Goal: Check status: Check status

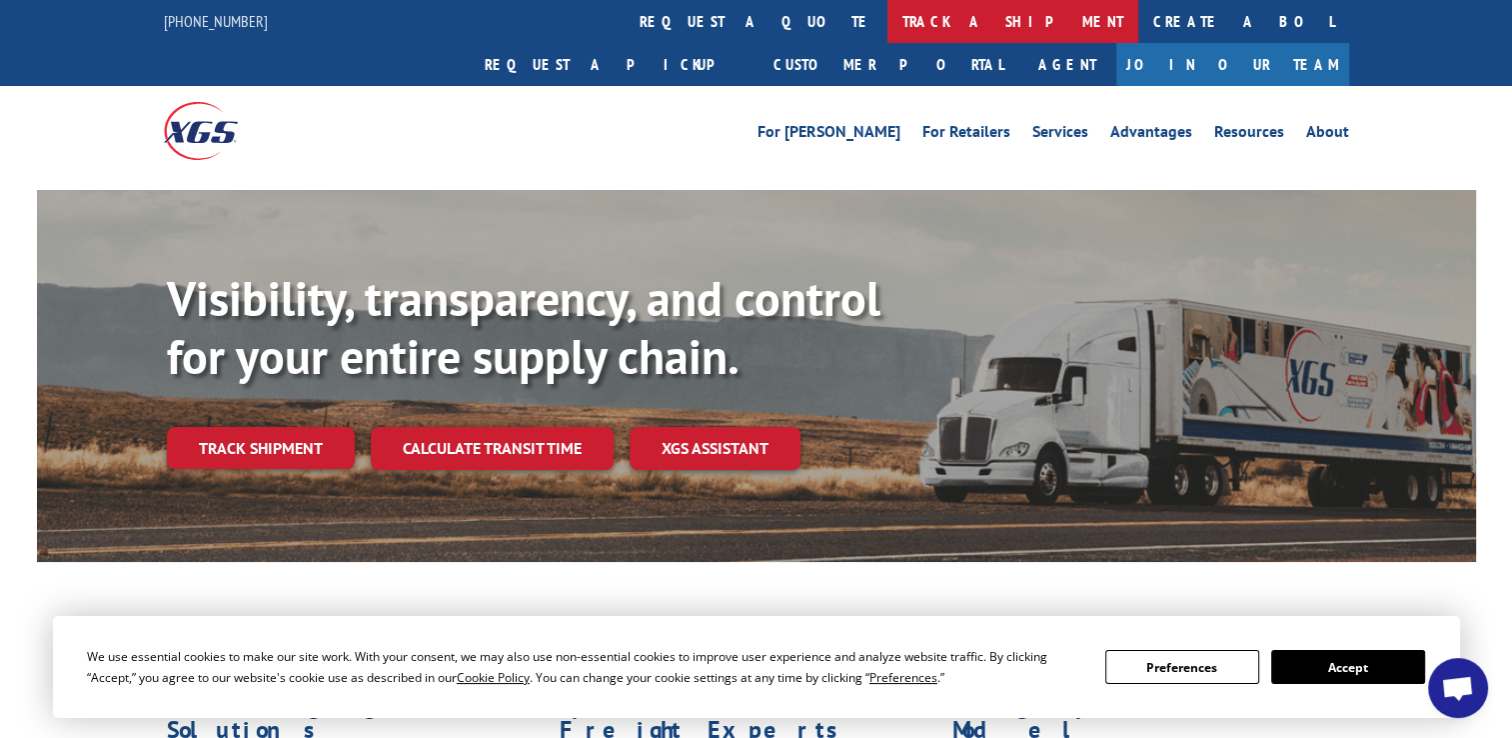
click at [888, 25] on link "track a shipment" at bounding box center [1013, 21] width 251 height 43
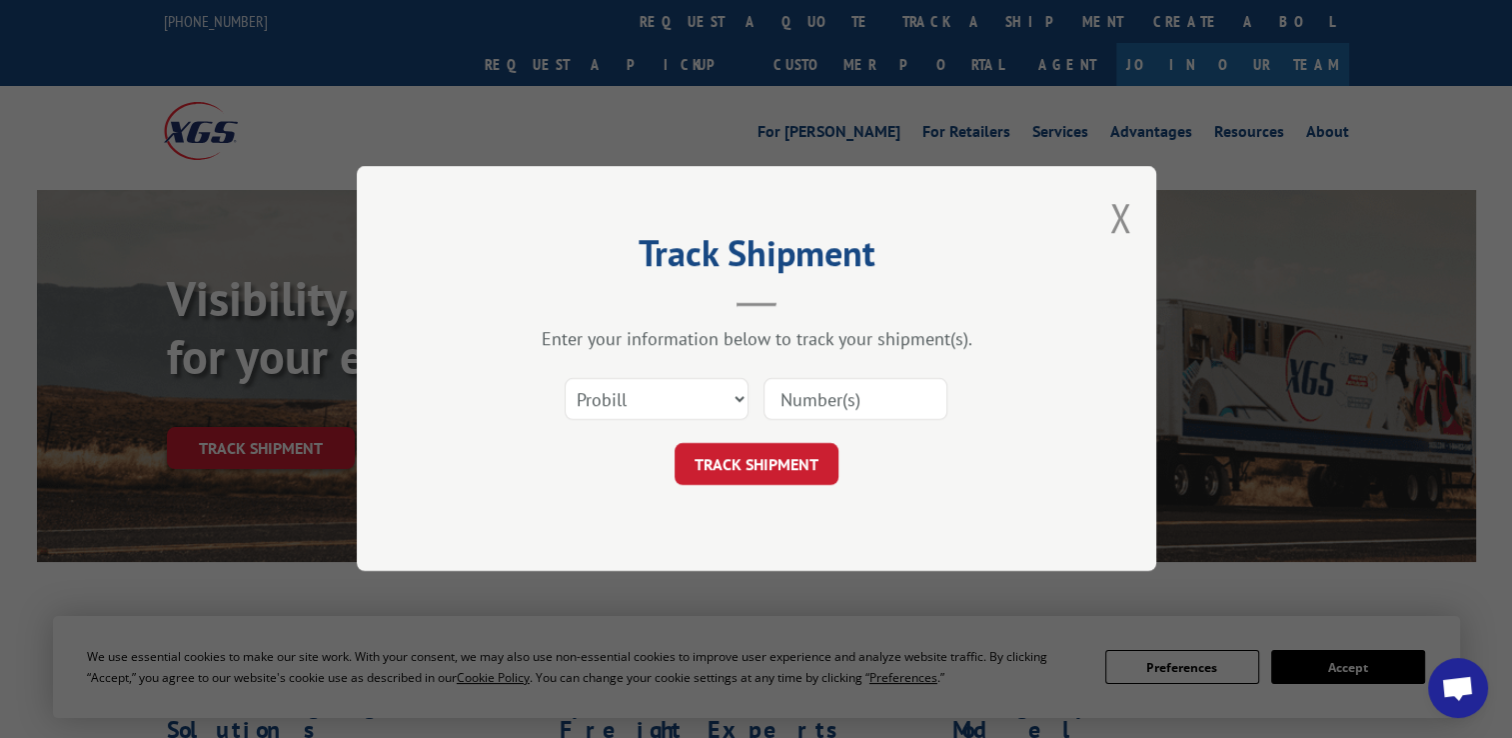
click at [654, 422] on div "Select category... Probill BOL PO" at bounding box center [757, 400] width 600 height 66
click at [656, 412] on select "Select category... Probill BOL PO" at bounding box center [657, 400] width 184 height 42
select select "po"
click at [565, 379] on select "Select category... Probill BOL PO" at bounding box center [657, 400] width 184 height 42
click at [851, 408] on input at bounding box center [856, 400] width 184 height 42
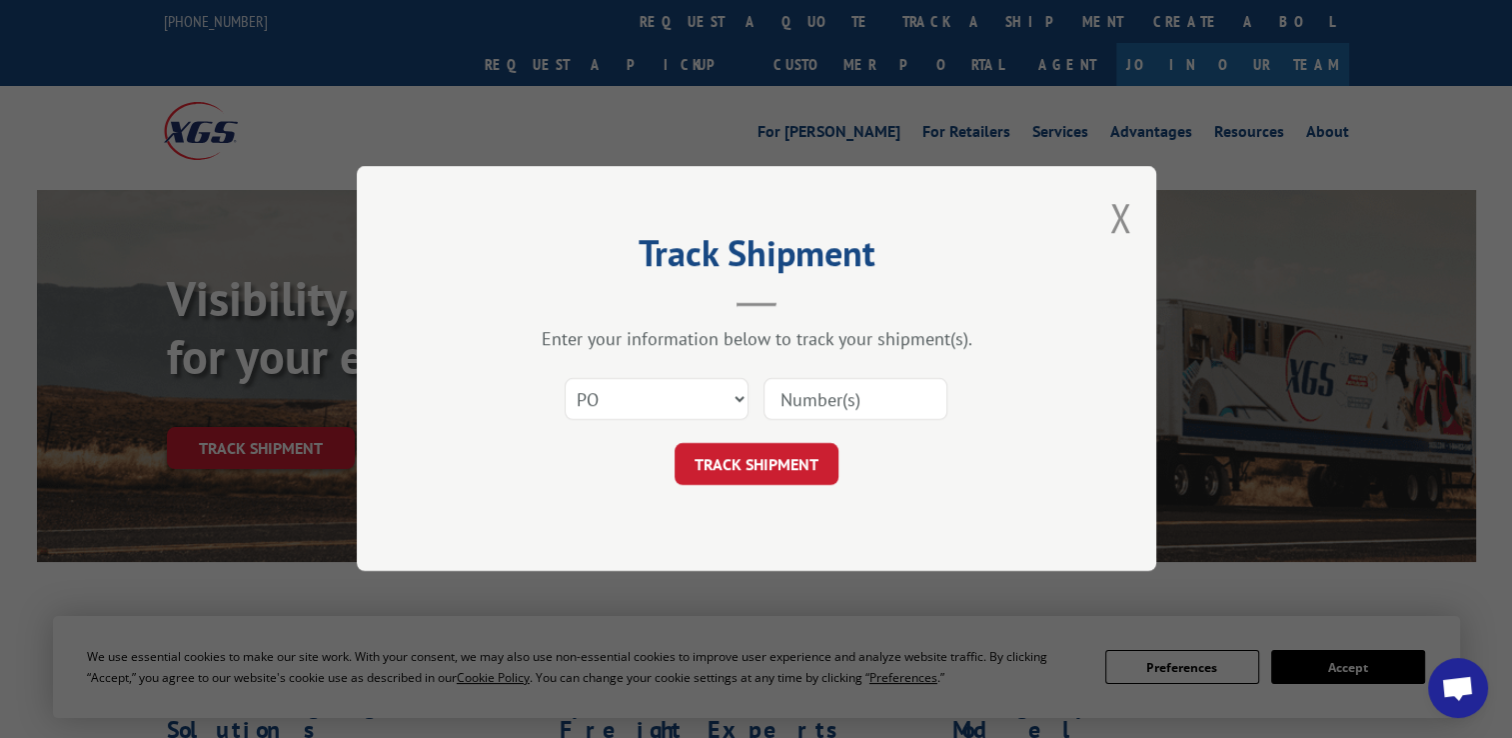
paste input "297265635"
type input "297265635"
click at [773, 458] on button "TRACK SHIPMENT" at bounding box center [757, 465] width 164 height 42
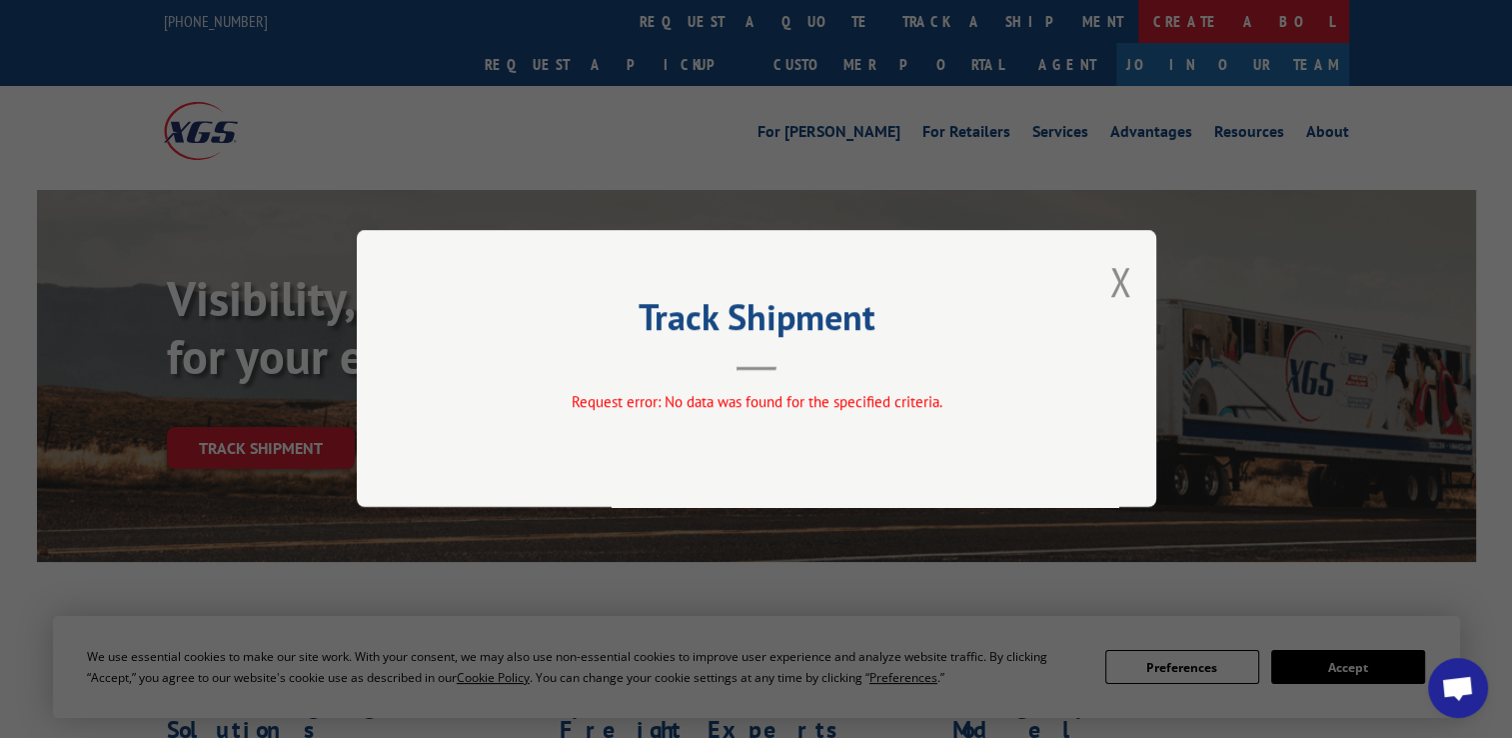
drag, startPoint x: 1116, startPoint y: 282, endPoint x: 789, endPoint y: 41, distance: 406.1
click at [1113, 282] on button "Close modal" at bounding box center [1121, 281] width 22 height 53
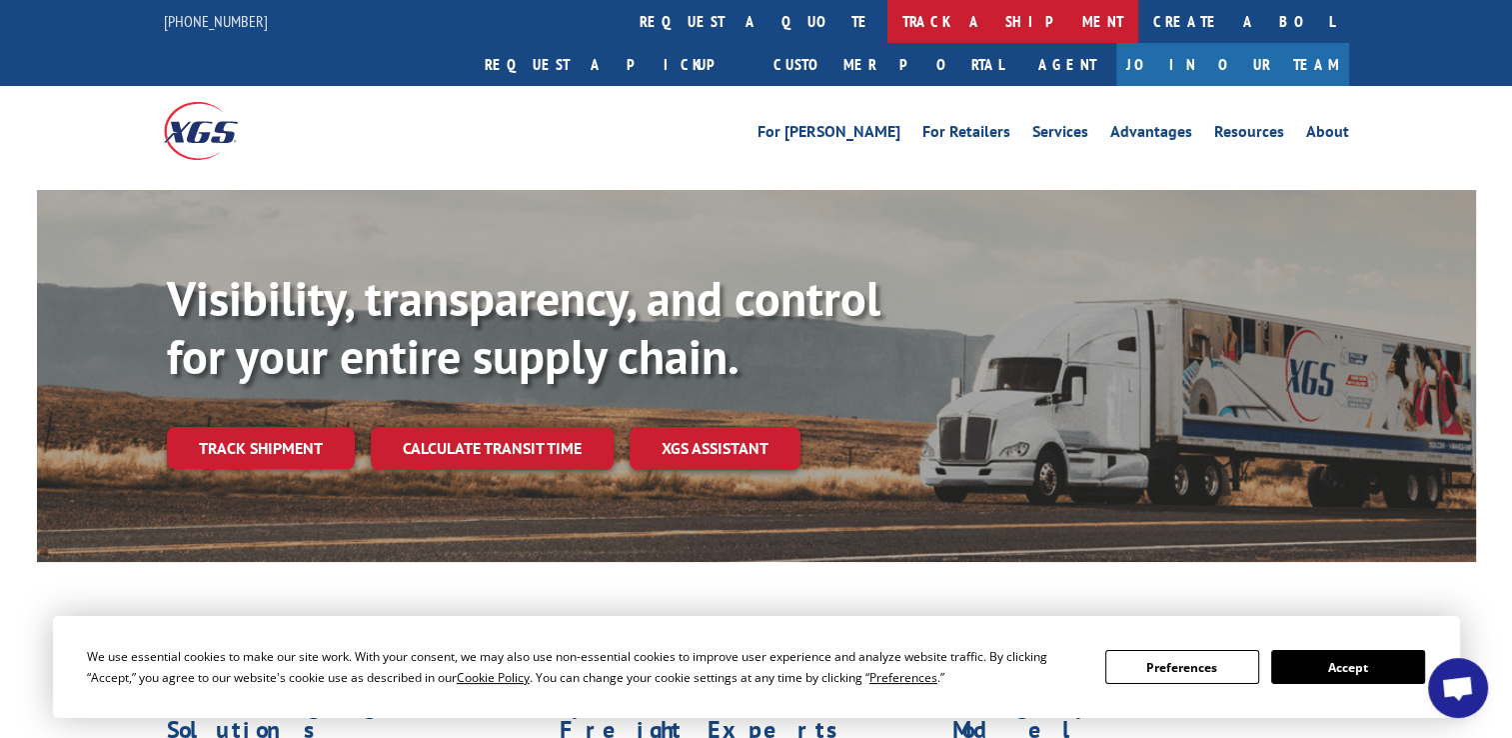
click at [888, 14] on link "track a shipment" at bounding box center [1013, 21] width 251 height 43
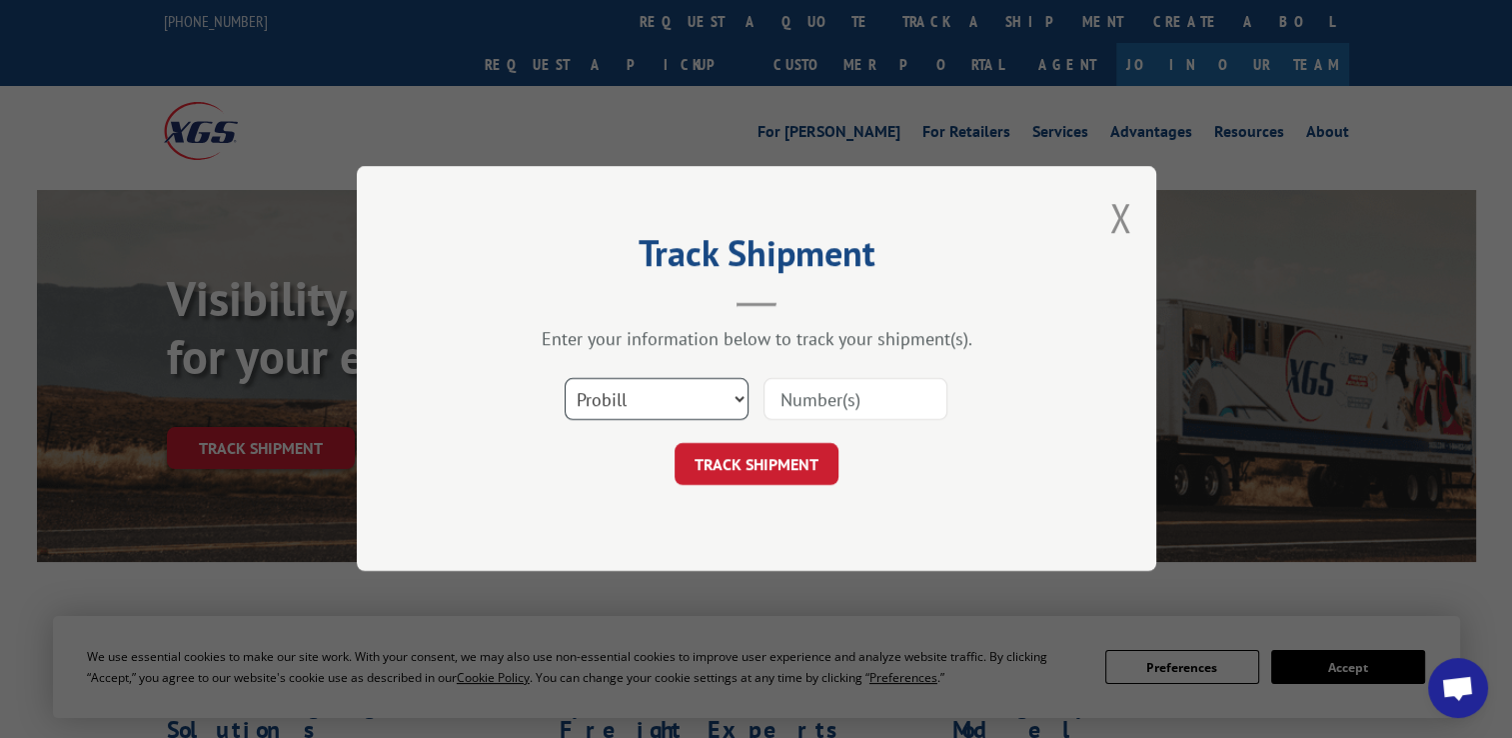
click at [641, 411] on select "Select category... Probill BOL PO" at bounding box center [657, 400] width 184 height 42
select select "po"
click at [565, 379] on select "Select category... Probill BOL PO" at bounding box center [657, 400] width 184 height 42
click at [836, 401] on input at bounding box center [856, 400] width 184 height 42
paste input "297245341"
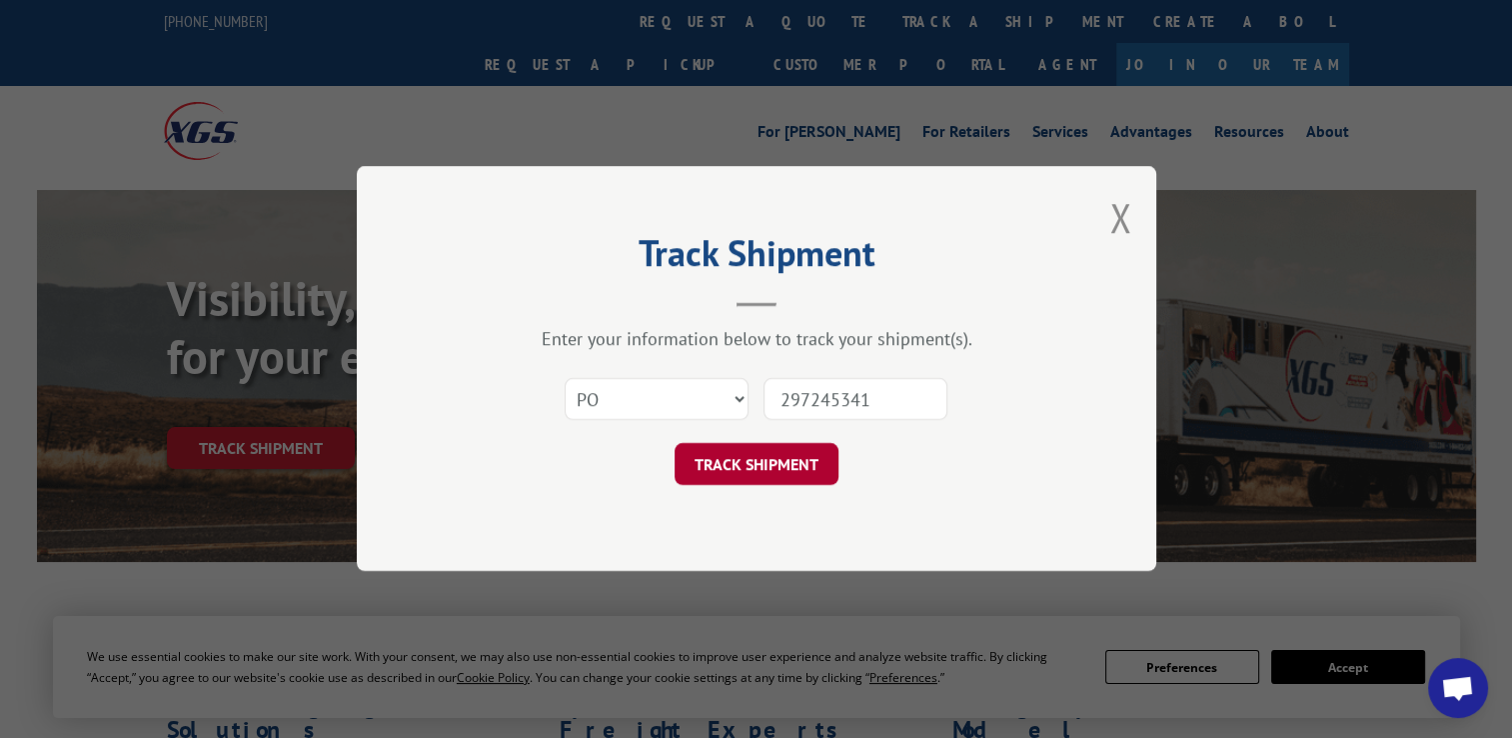
type input "297245341"
click at [745, 468] on button "TRACK SHIPMENT" at bounding box center [757, 465] width 164 height 42
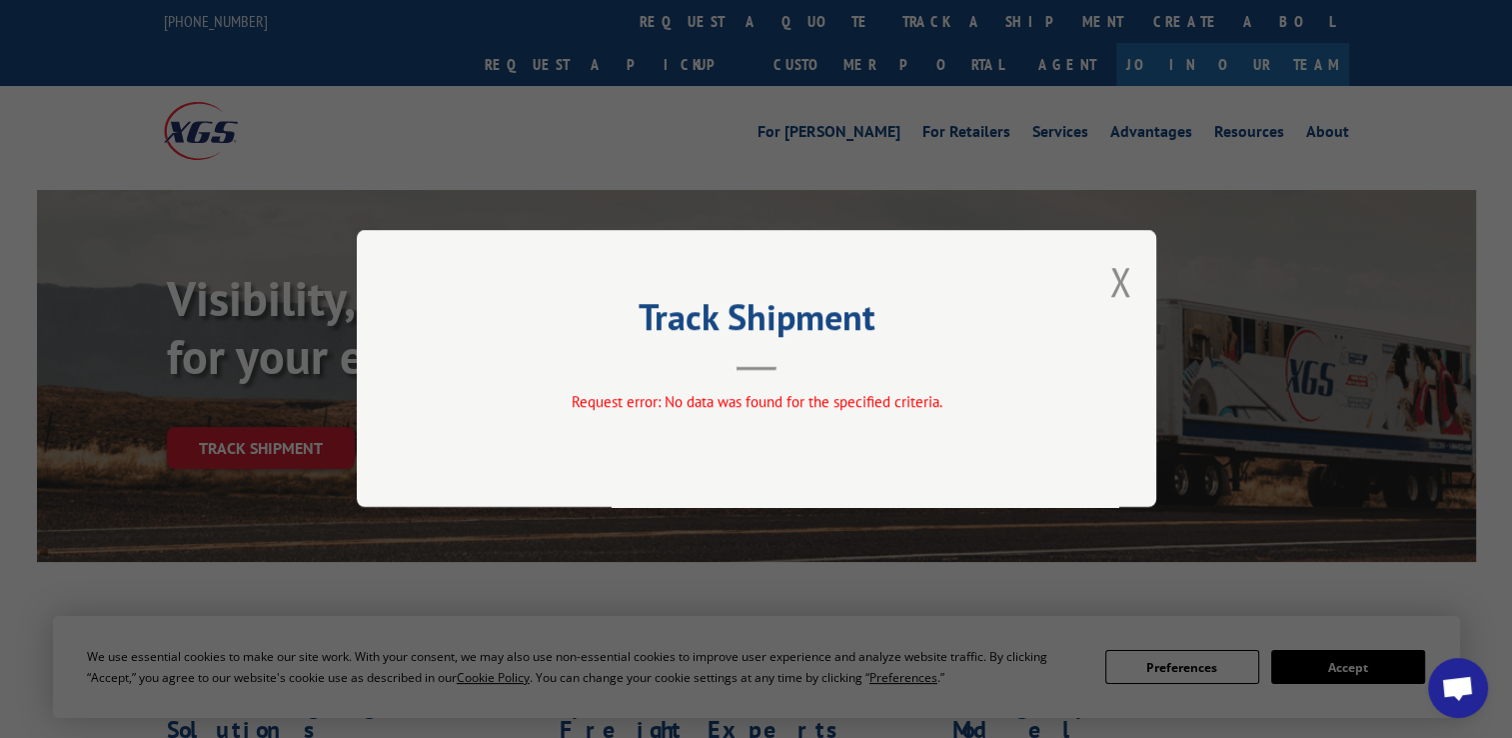
click at [1108, 281] on div "Track Shipment Request error: No data was found for the specified criteria." at bounding box center [757, 368] width 800 height 277
click at [1122, 281] on button "Close modal" at bounding box center [1121, 281] width 22 height 53
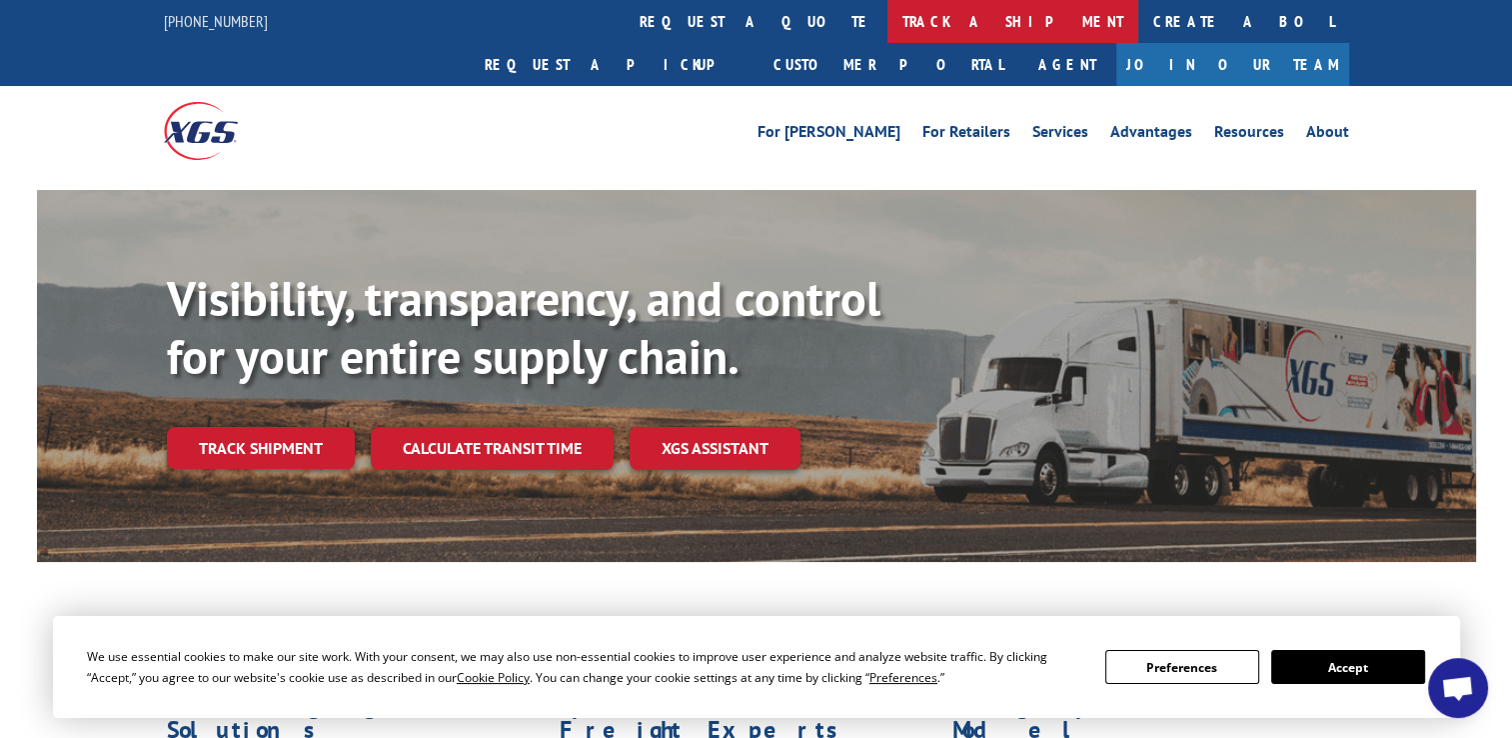
click at [888, 30] on link "track a shipment" at bounding box center [1013, 21] width 251 height 43
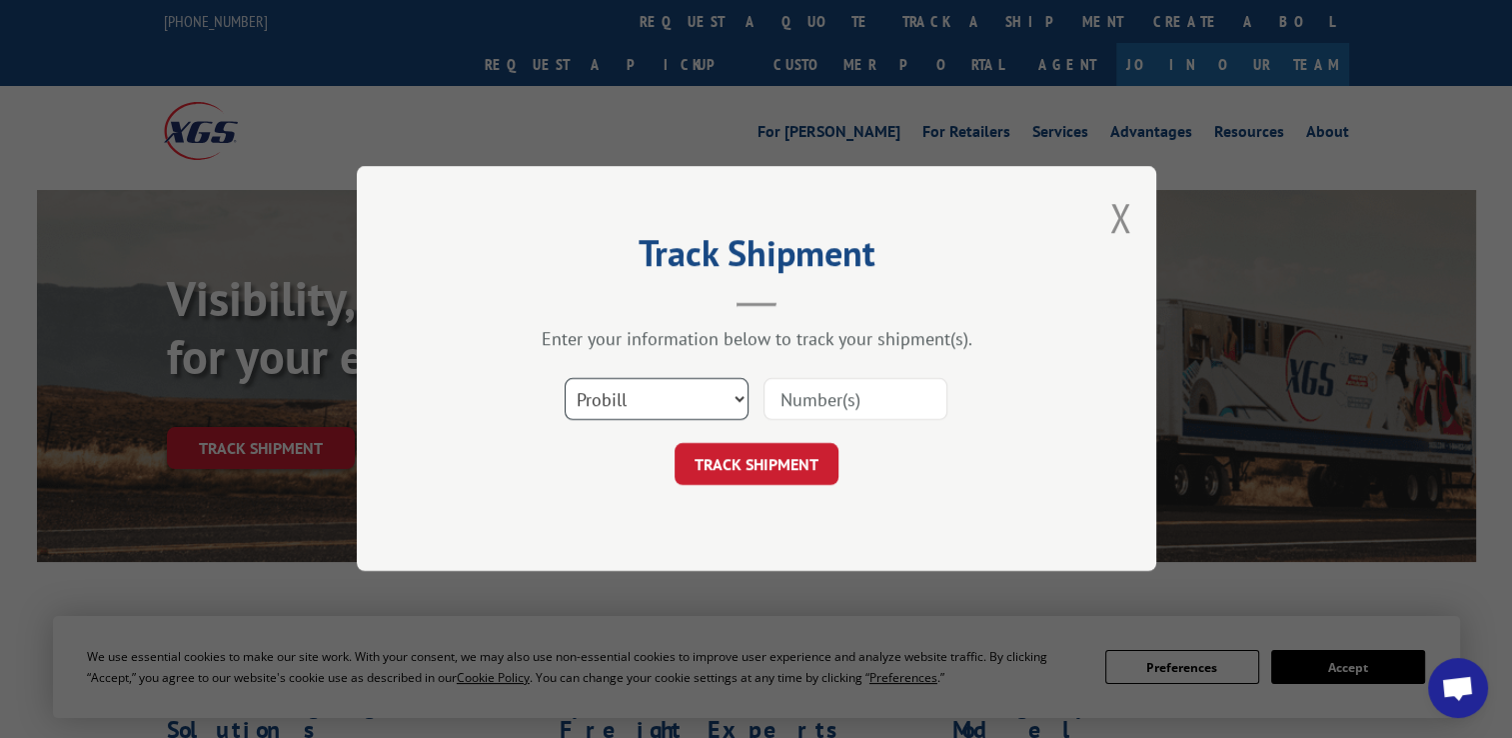
click at [664, 408] on select "Select category... Probill BOL PO" at bounding box center [657, 400] width 184 height 42
select select "po"
click at [565, 379] on select "Select category... Probill BOL PO" at bounding box center [657, 400] width 184 height 42
click at [828, 394] on input at bounding box center [856, 400] width 184 height 42
paste input "297274063"
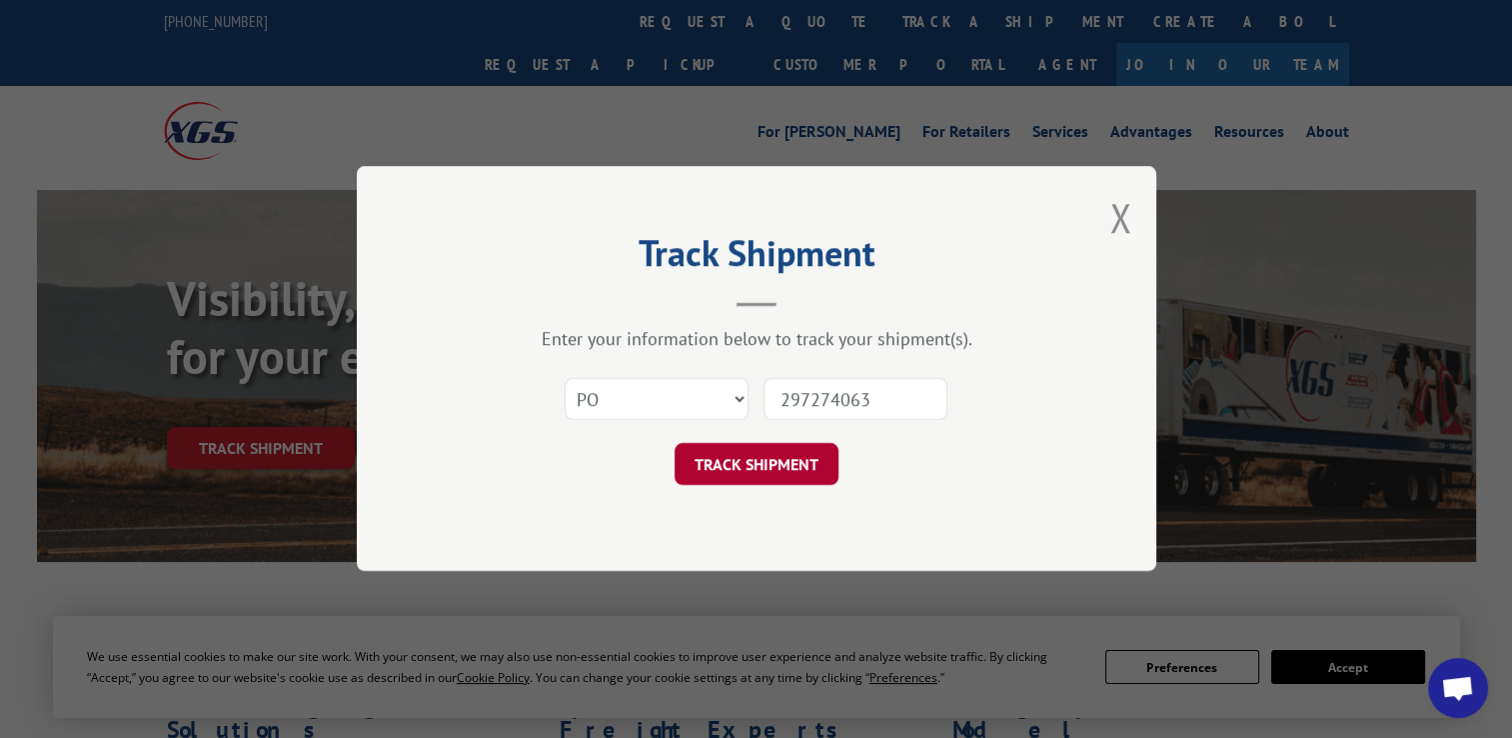
type input "297274063"
click at [748, 466] on button "TRACK SHIPMENT" at bounding box center [757, 465] width 164 height 42
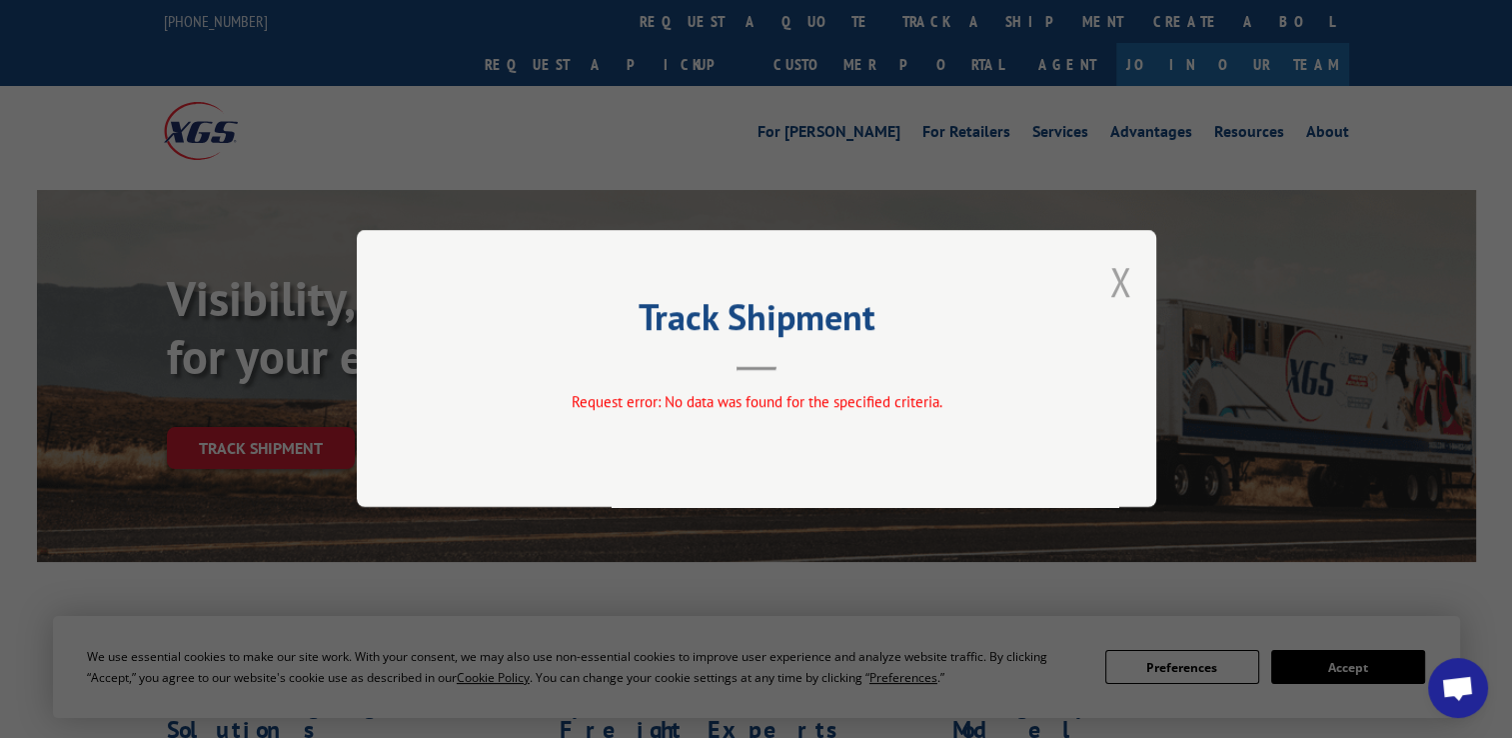
click at [1113, 274] on button "Close modal" at bounding box center [1121, 281] width 22 height 53
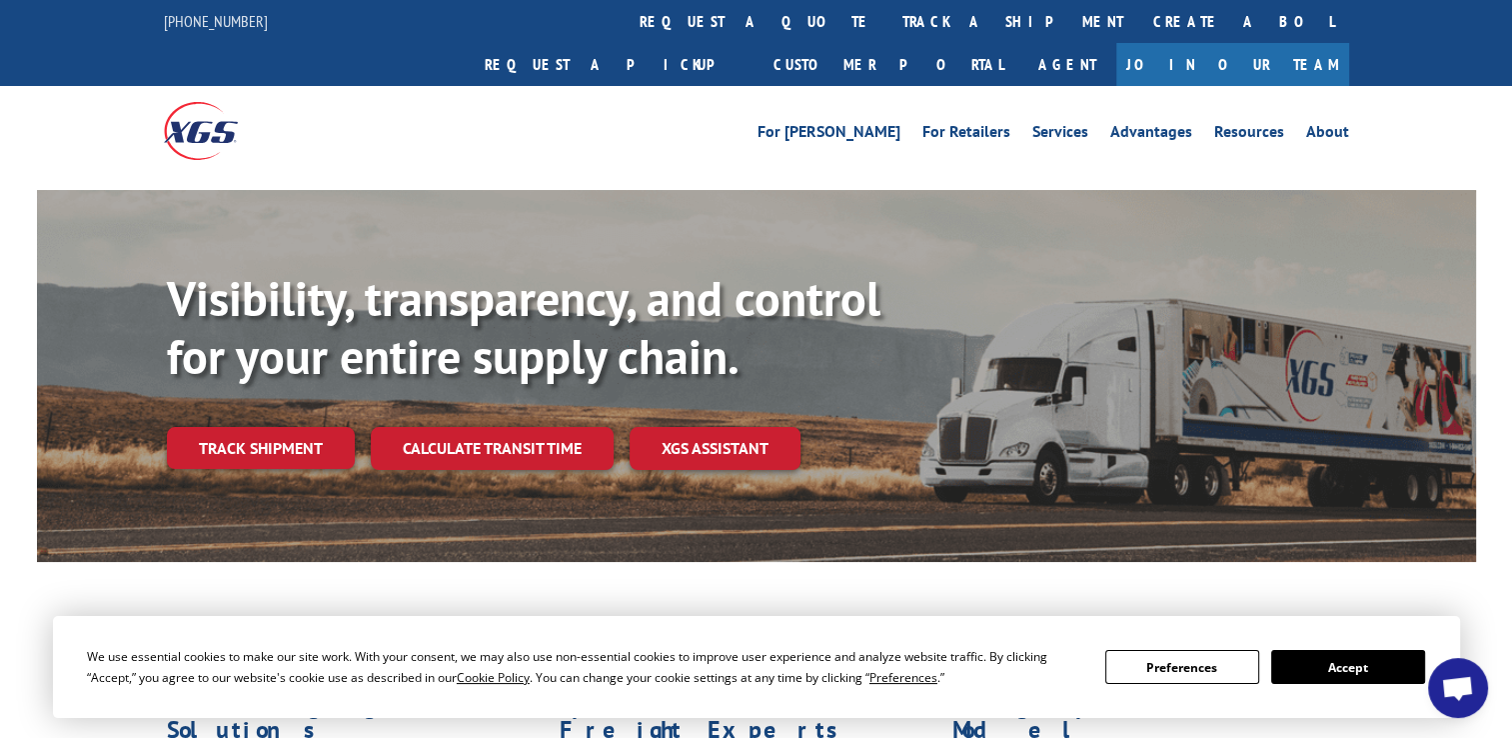
click at [888, 27] on link "track a shipment" at bounding box center [1013, 21] width 251 height 43
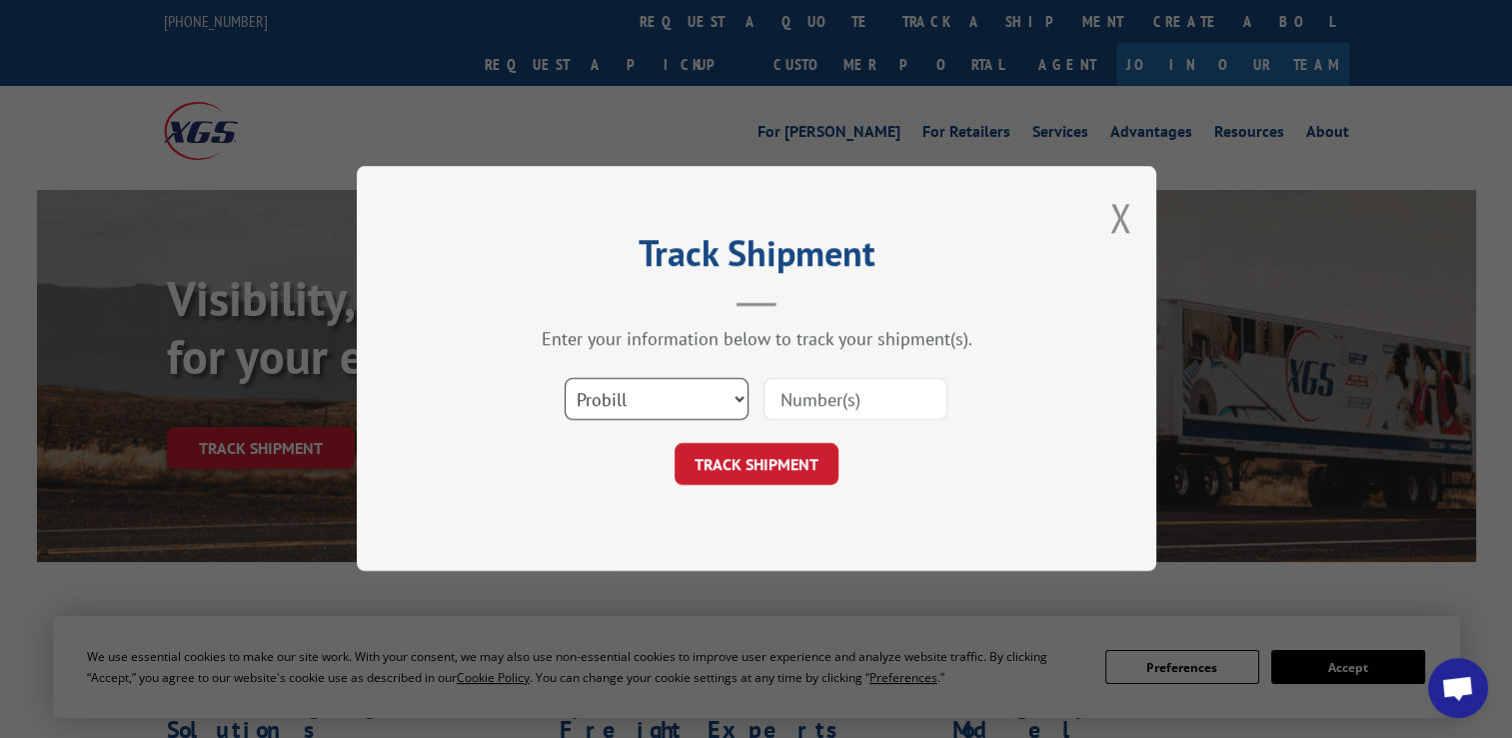
click at [648, 411] on select "Select category... Probill BOL PO" at bounding box center [657, 400] width 184 height 42
select select "po"
click at [565, 379] on select "Select category... Probill BOL PO" at bounding box center [657, 400] width 184 height 42
click at [883, 435] on form "Select category... Probill BOL PO TRACK SHIPMENT" at bounding box center [757, 426] width 600 height 119
click at [883, 404] on input at bounding box center [856, 400] width 184 height 42
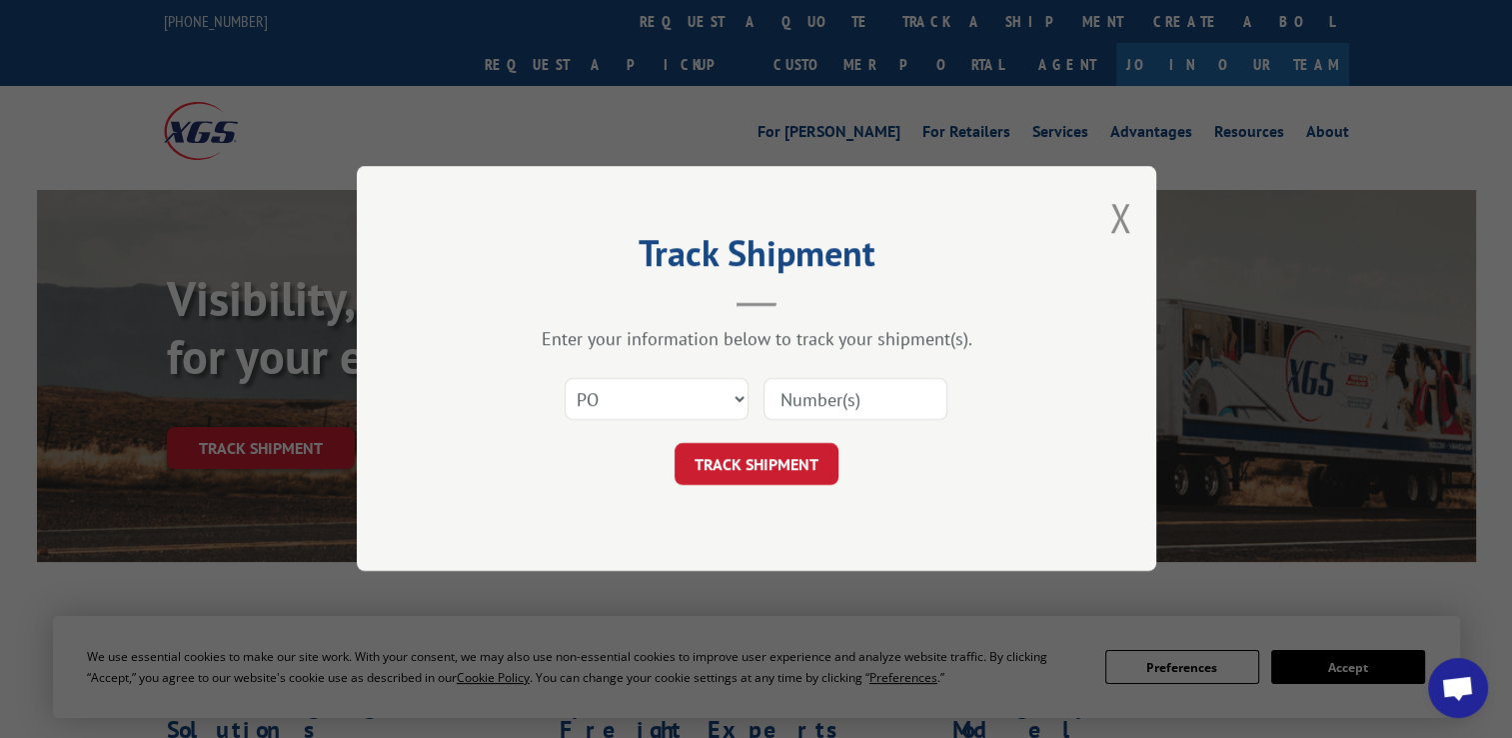
paste input "297272304"
type input "297272304"
click at [751, 458] on button "TRACK SHIPMENT" at bounding box center [757, 465] width 164 height 42
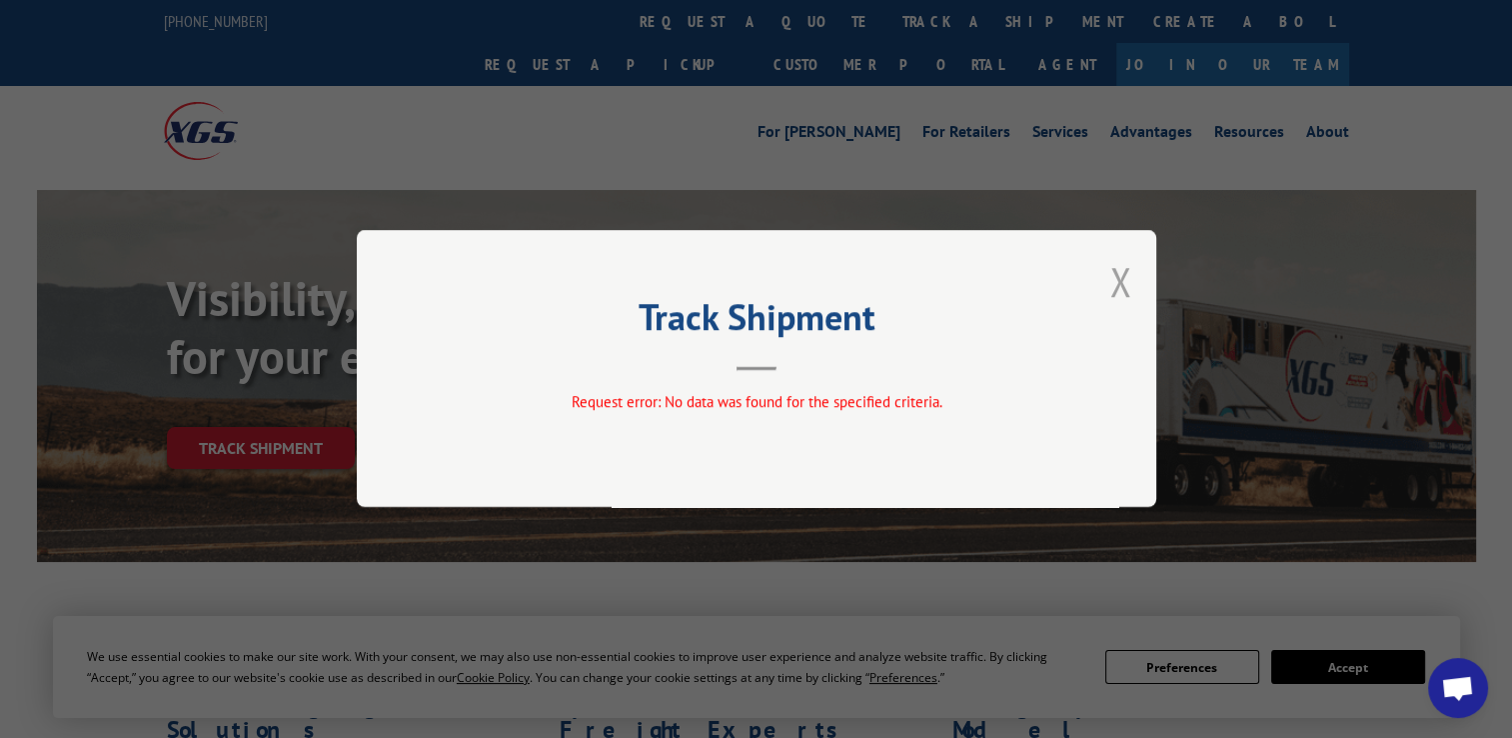
click at [1119, 276] on button "Close modal" at bounding box center [1121, 281] width 22 height 53
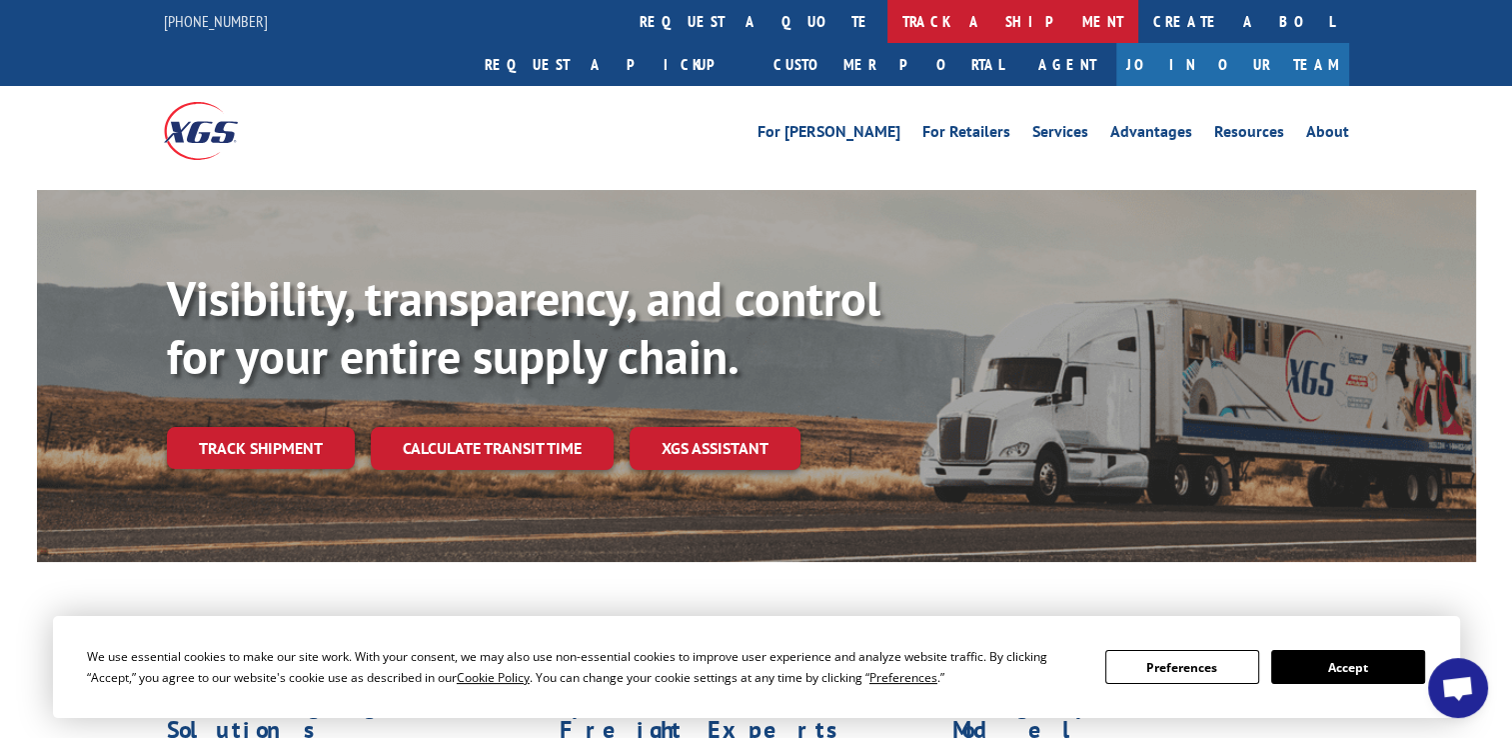
click at [888, 4] on link "track a shipment" at bounding box center [1013, 21] width 251 height 43
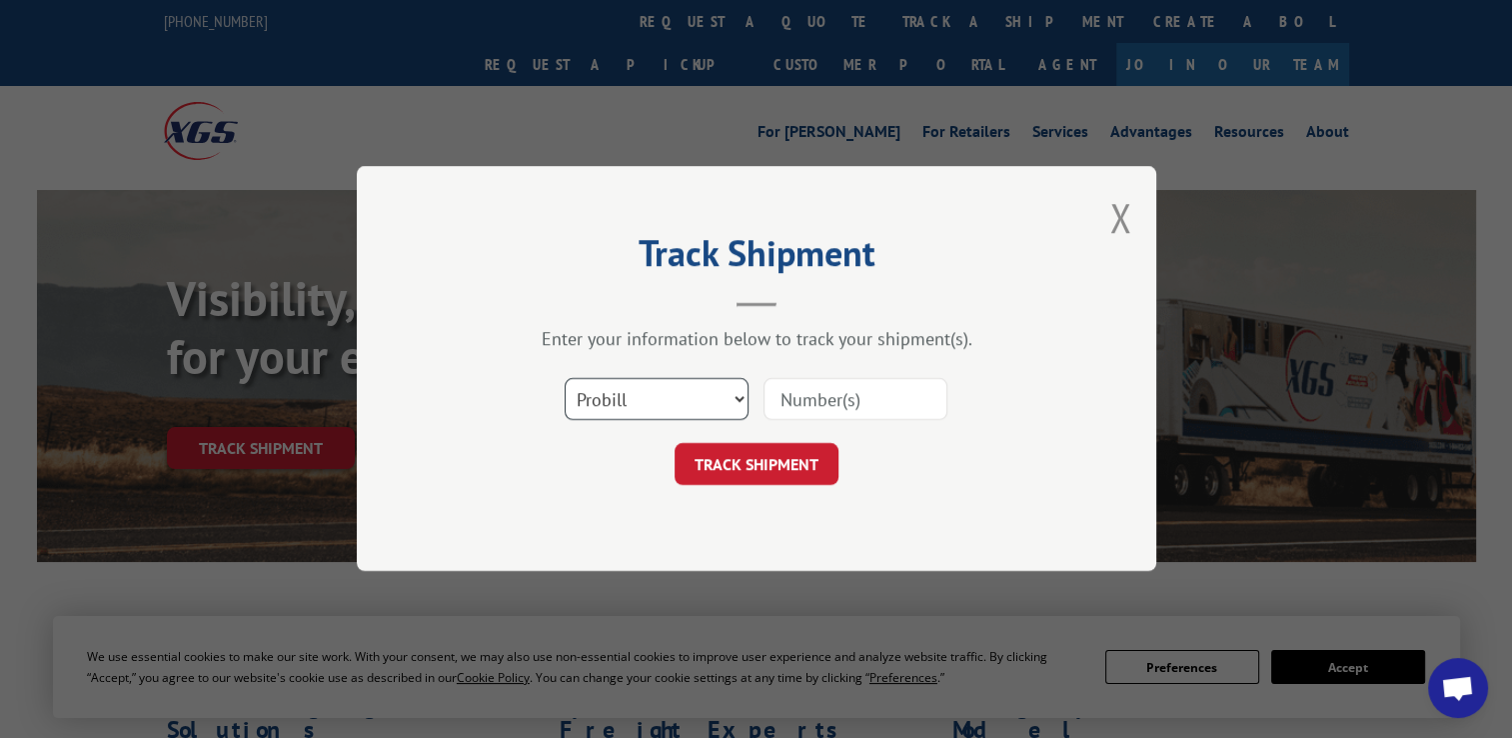
click at [648, 397] on select "Select category... Probill BOL PO" at bounding box center [657, 400] width 184 height 42
select select "po"
click at [565, 379] on select "Select category... Probill BOL PO" at bounding box center [657, 400] width 184 height 42
click at [840, 404] on input at bounding box center [856, 400] width 184 height 42
paste input "297260341"
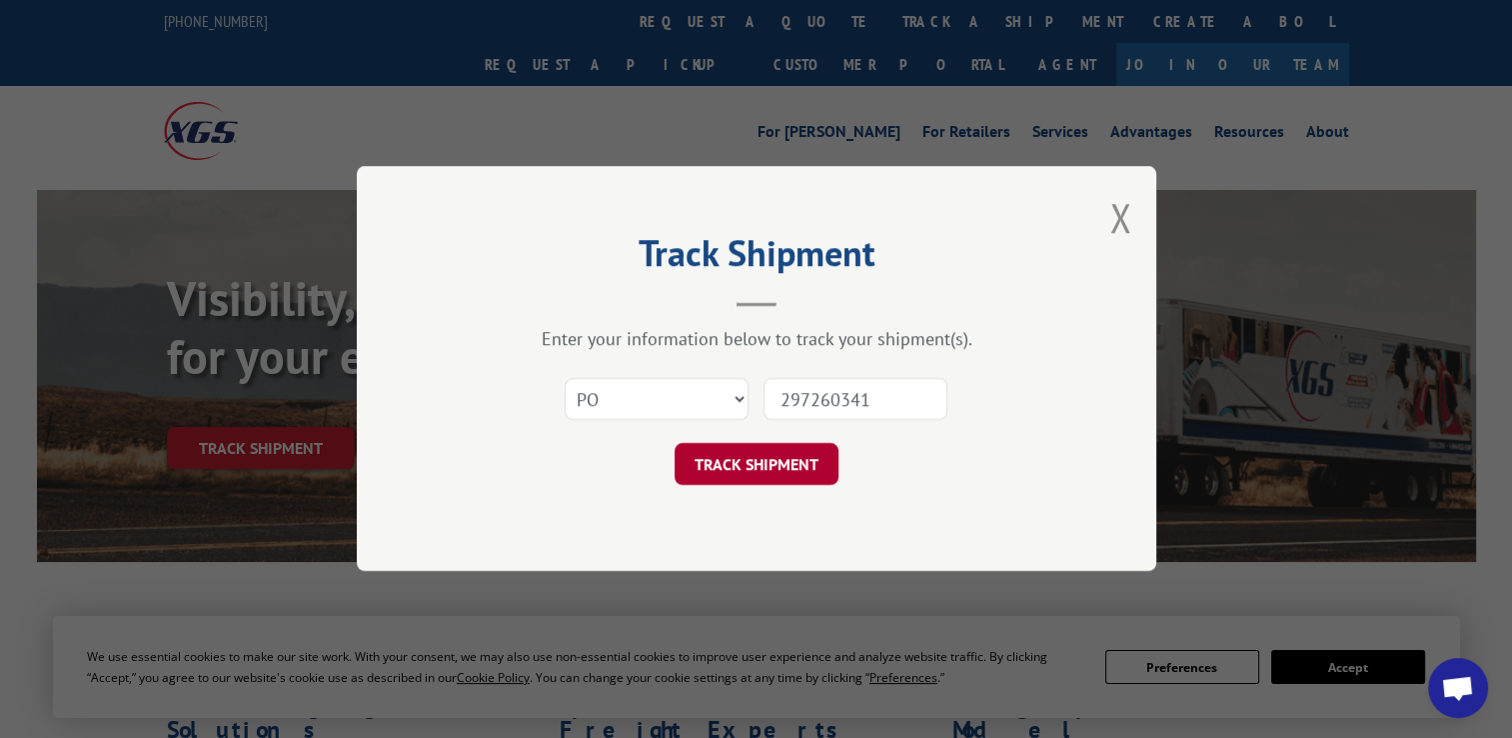
type input "297260341"
click at [765, 465] on button "TRACK SHIPMENT" at bounding box center [757, 465] width 164 height 42
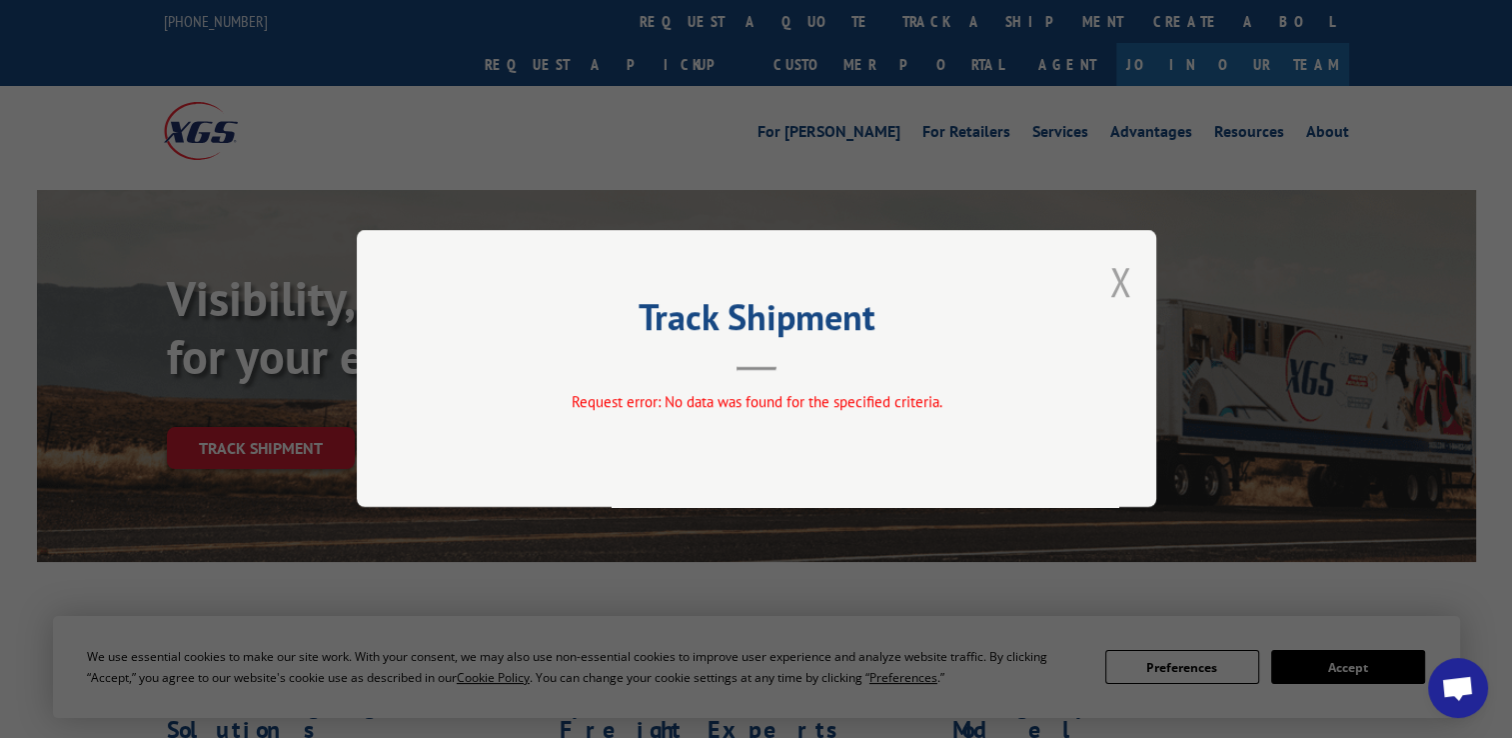
click at [1128, 290] on button "Close modal" at bounding box center [1121, 281] width 22 height 53
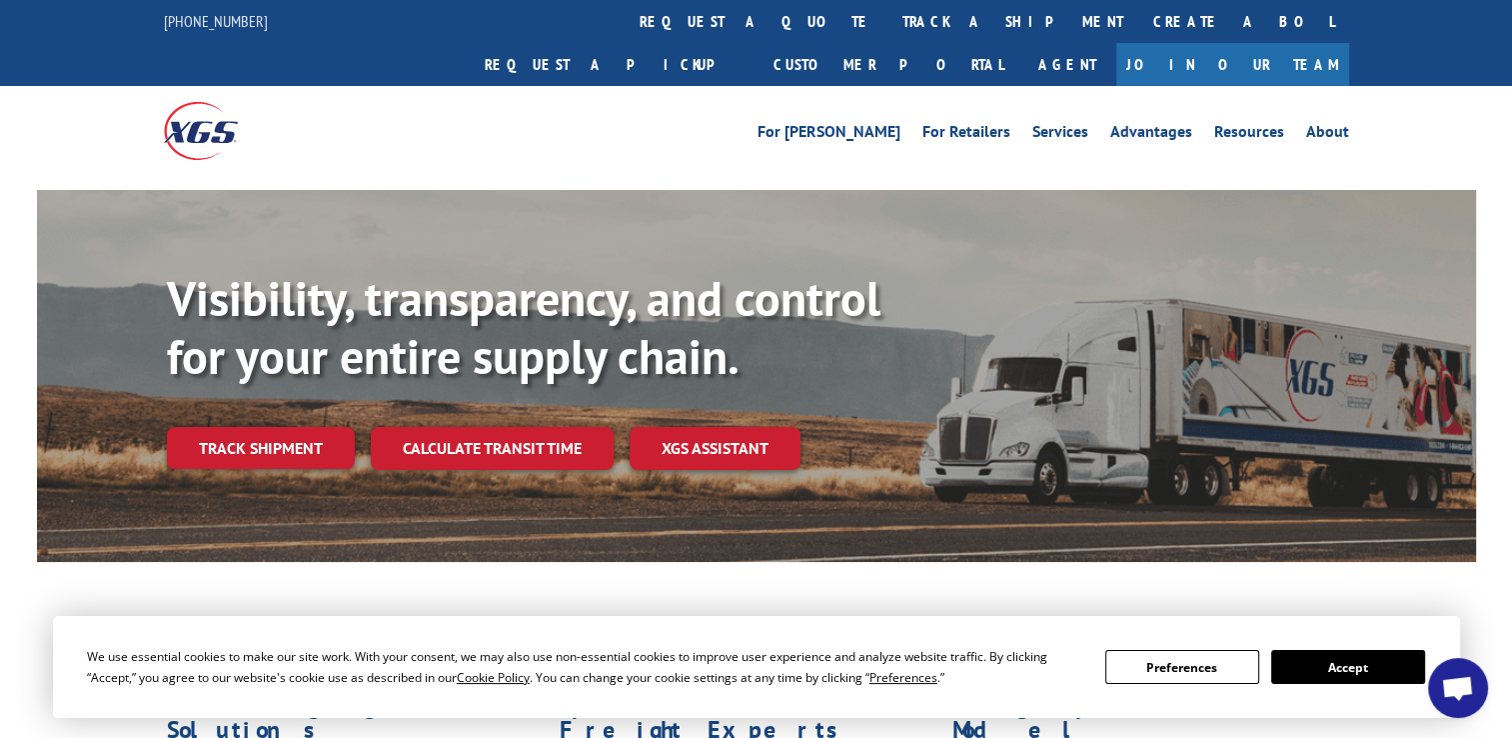
click at [888, 14] on link "track a shipment" at bounding box center [1013, 21] width 251 height 43
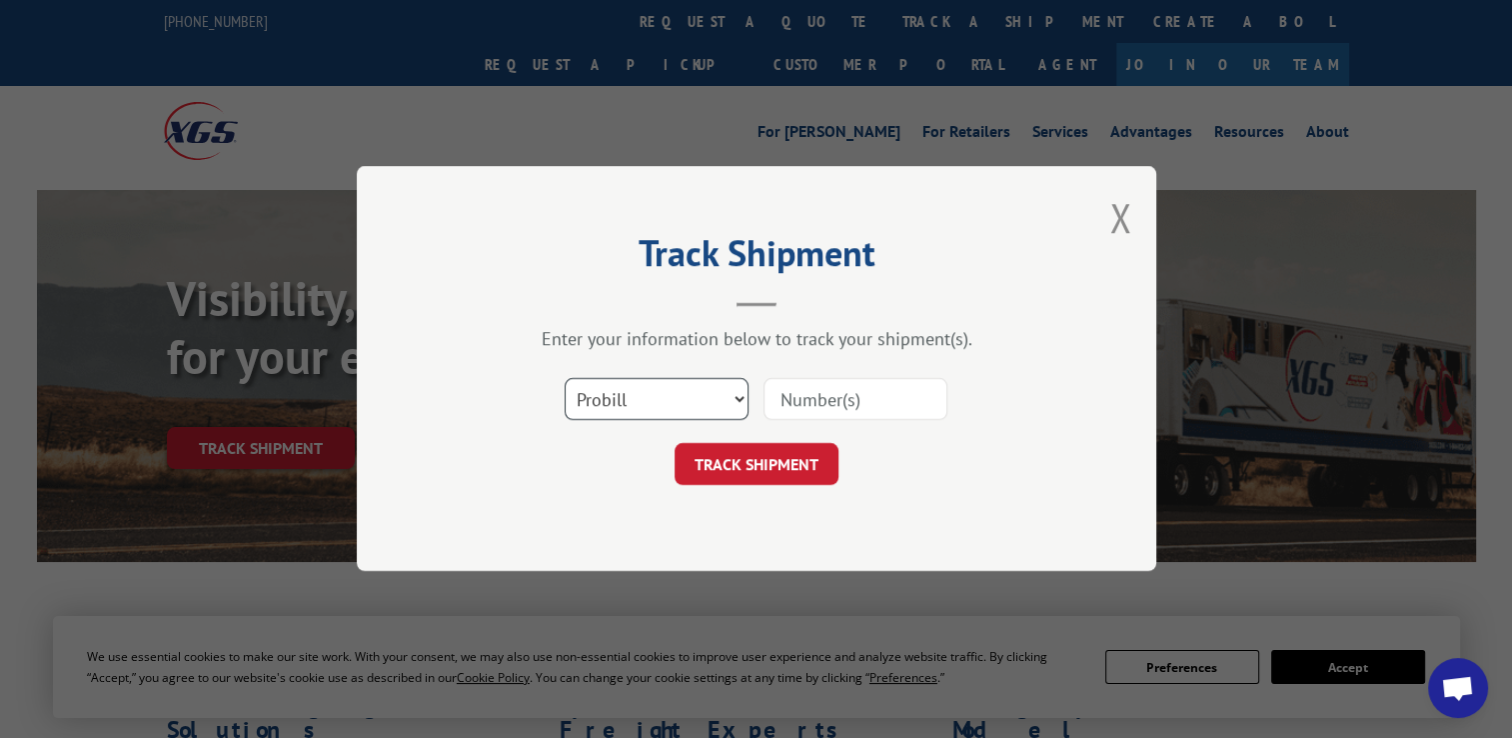
click at [653, 406] on select "Select category... Probill BOL PO" at bounding box center [657, 400] width 184 height 42
select select "po"
click at [565, 379] on select "Select category... Probill BOL PO" at bounding box center [657, 400] width 184 height 42
click at [852, 394] on input at bounding box center [856, 400] width 184 height 42
paste input "297237552"
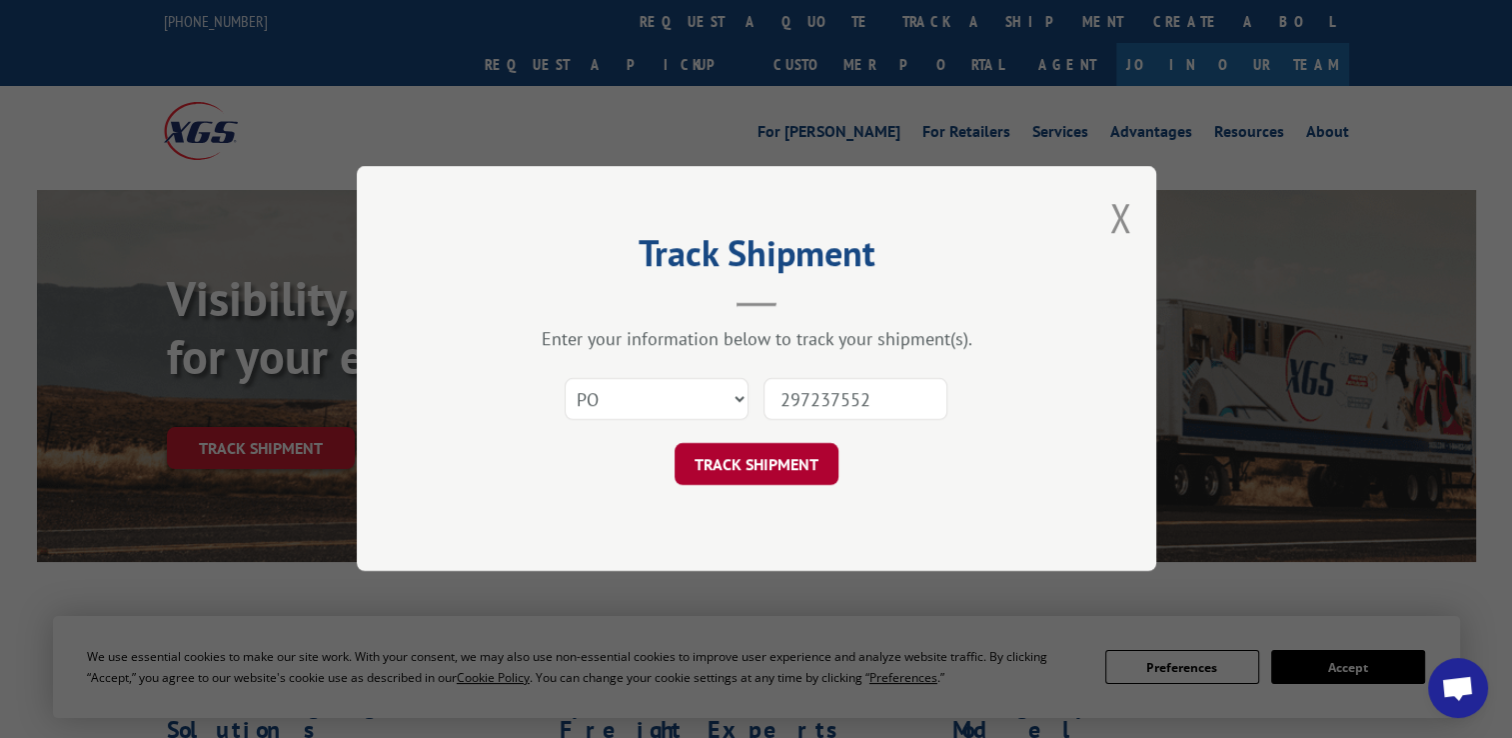
type input "297237552"
click at [752, 458] on button "TRACK SHIPMENT" at bounding box center [757, 465] width 164 height 42
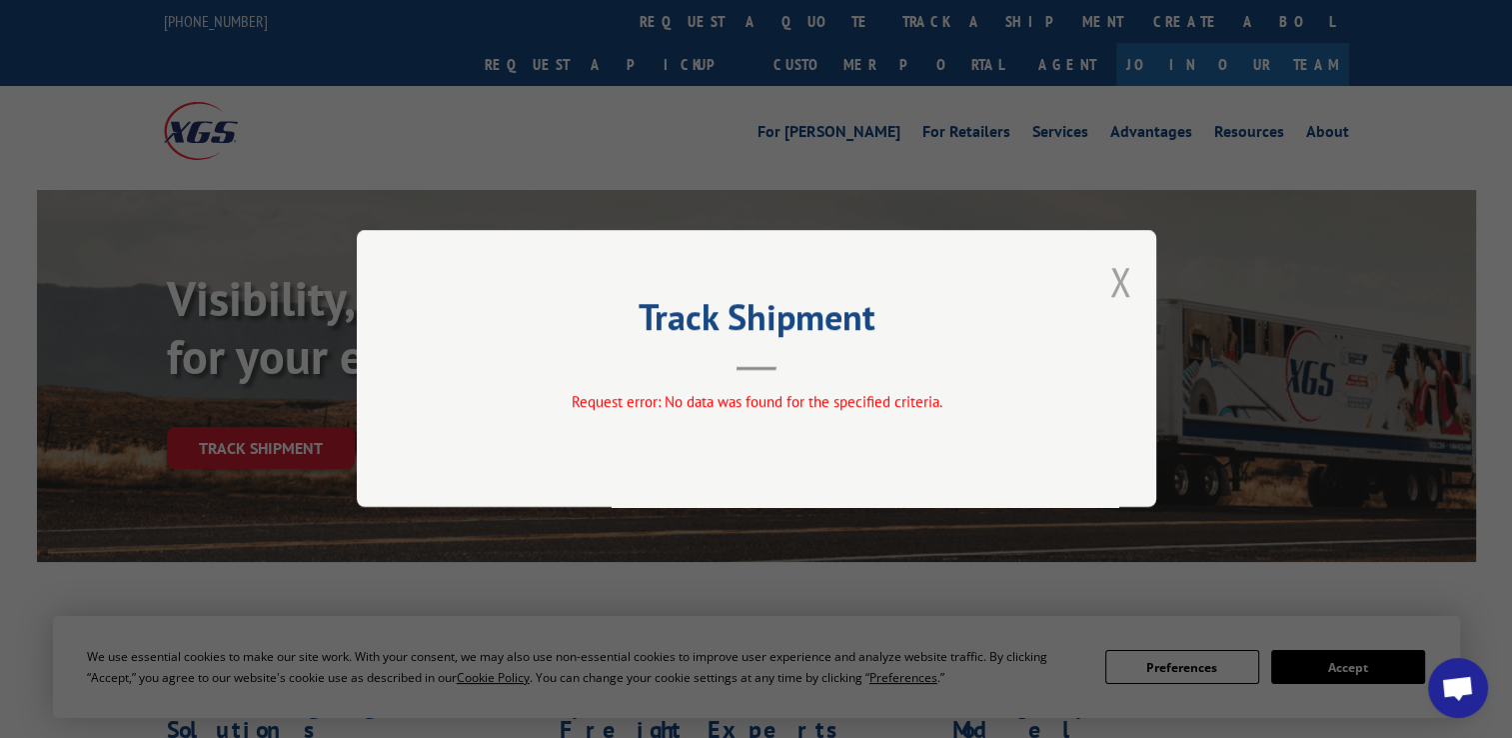
click at [1130, 290] on button "Close modal" at bounding box center [1121, 281] width 22 height 53
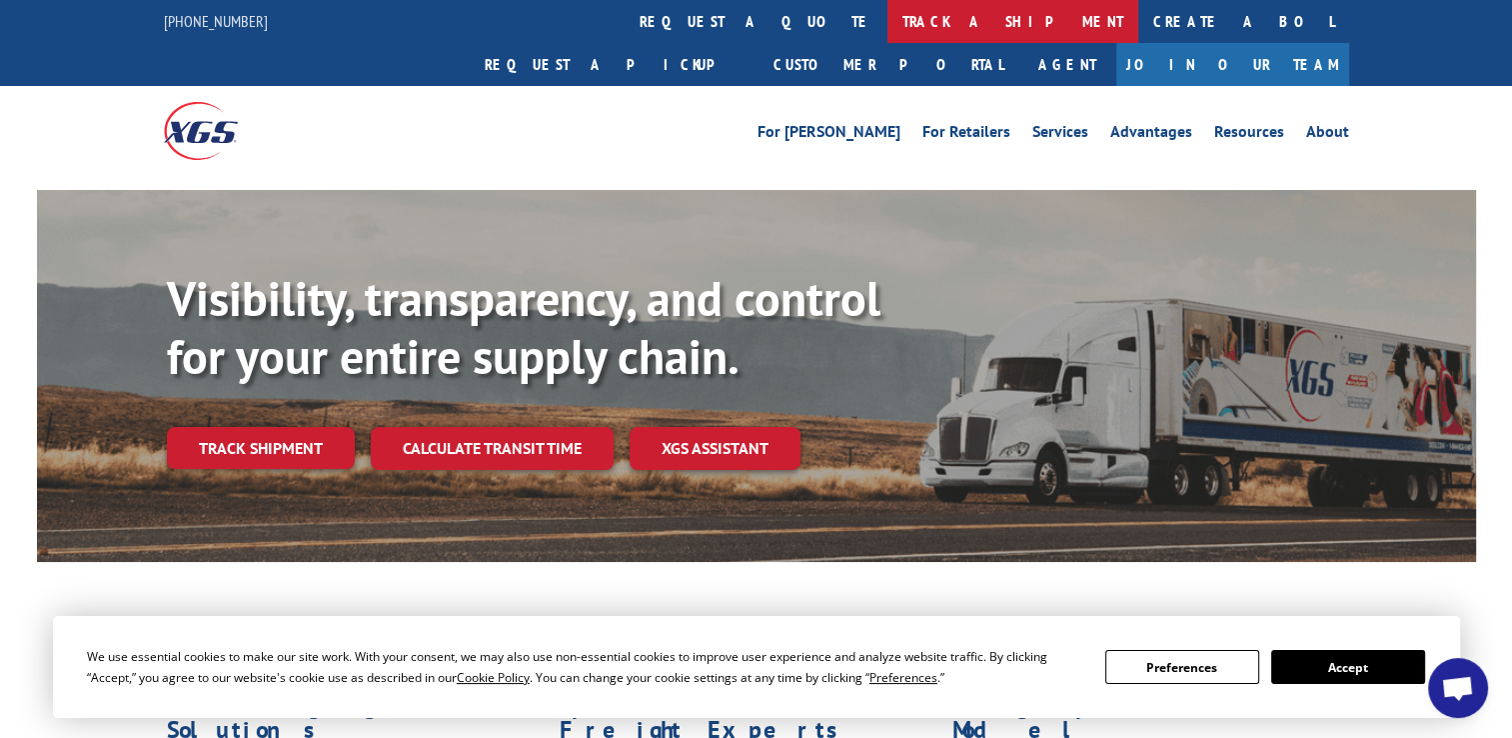
click at [888, 22] on link "track a shipment" at bounding box center [1013, 21] width 251 height 43
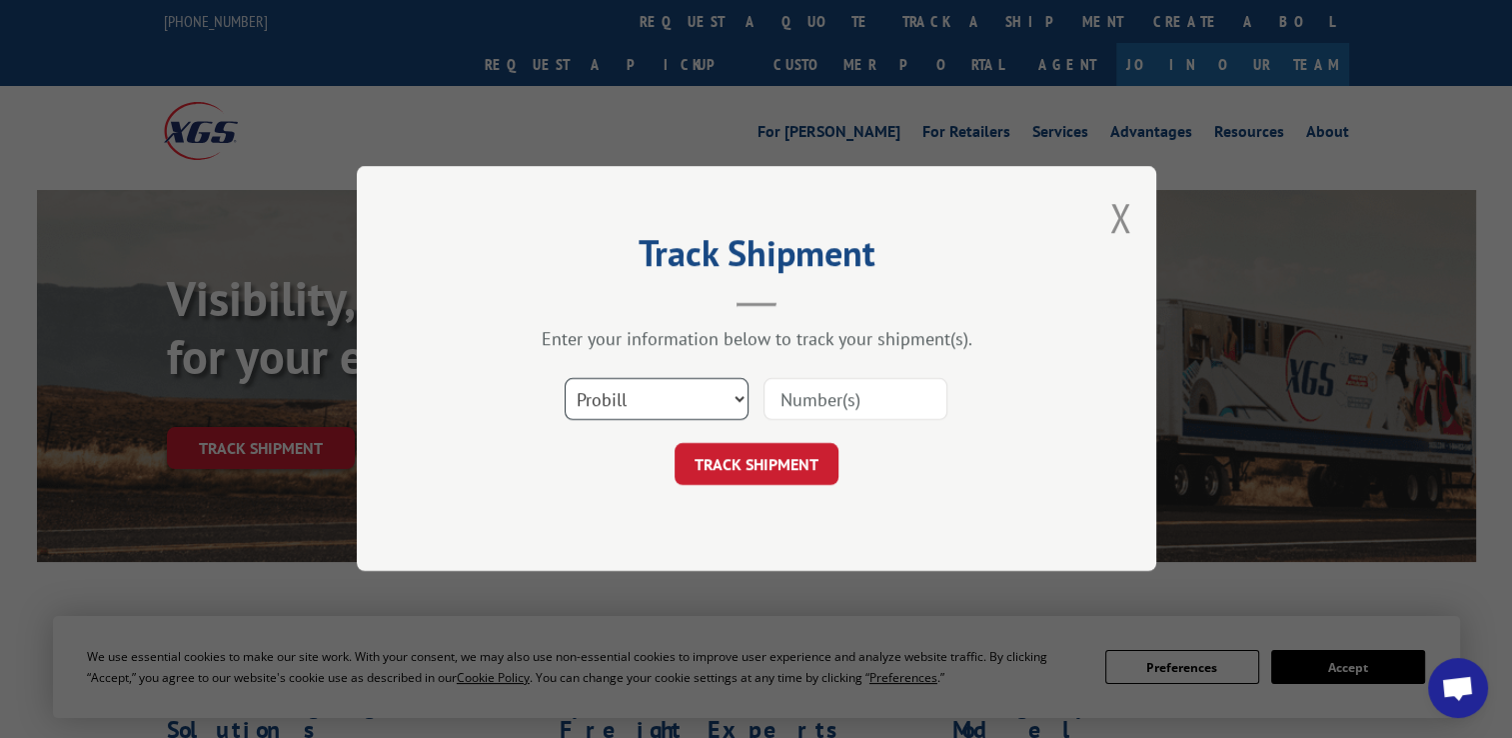
click at [654, 398] on select "Select category... Probill BOL PO" at bounding box center [657, 400] width 184 height 42
select select "po"
click at [565, 379] on select "Select category... Probill BOL PO" at bounding box center [657, 400] width 184 height 42
click at [823, 402] on input at bounding box center [856, 400] width 184 height 42
paste input "297274231"
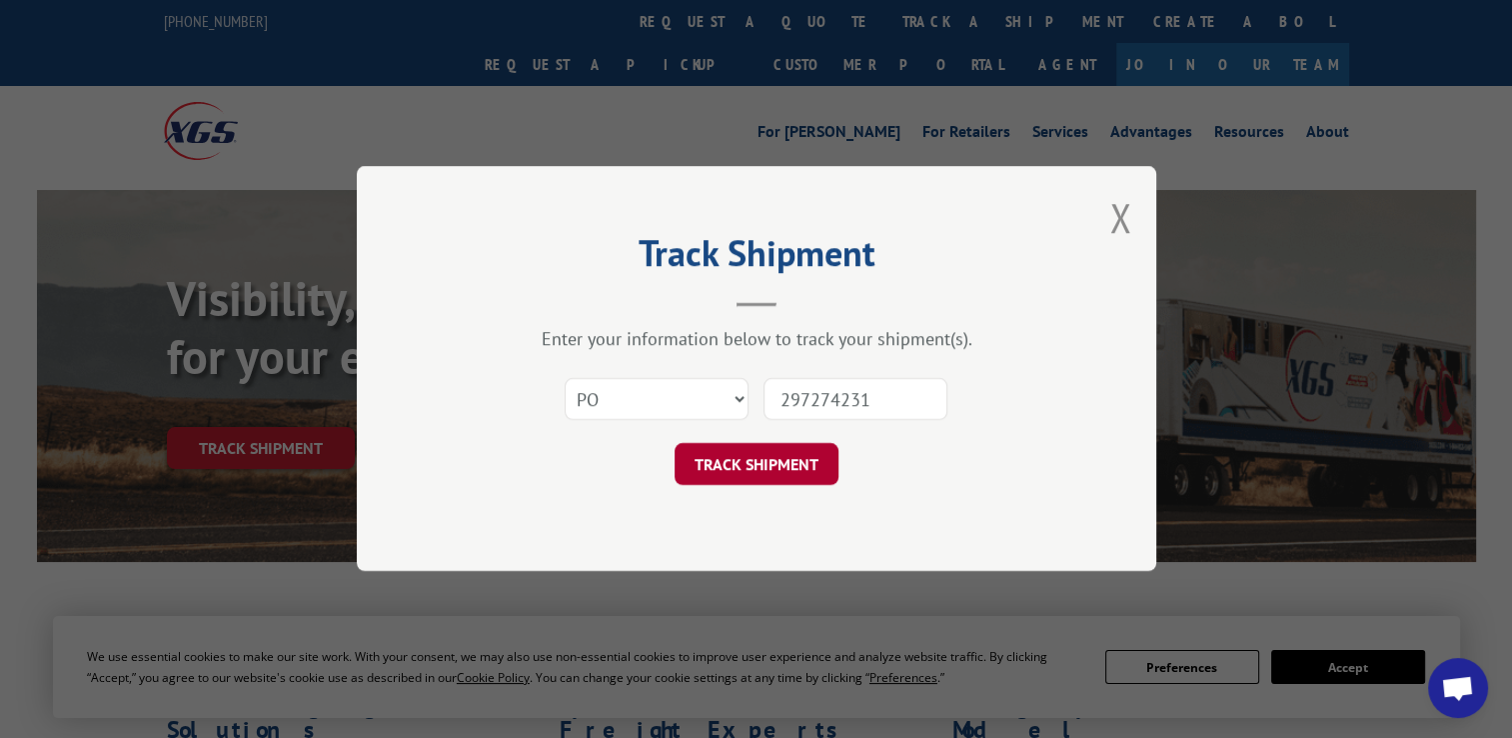
type input "297274231"
click at [741, 459] on button "TRACK SHIPMENT" at bounding box center [757, 465] width 164 height 42
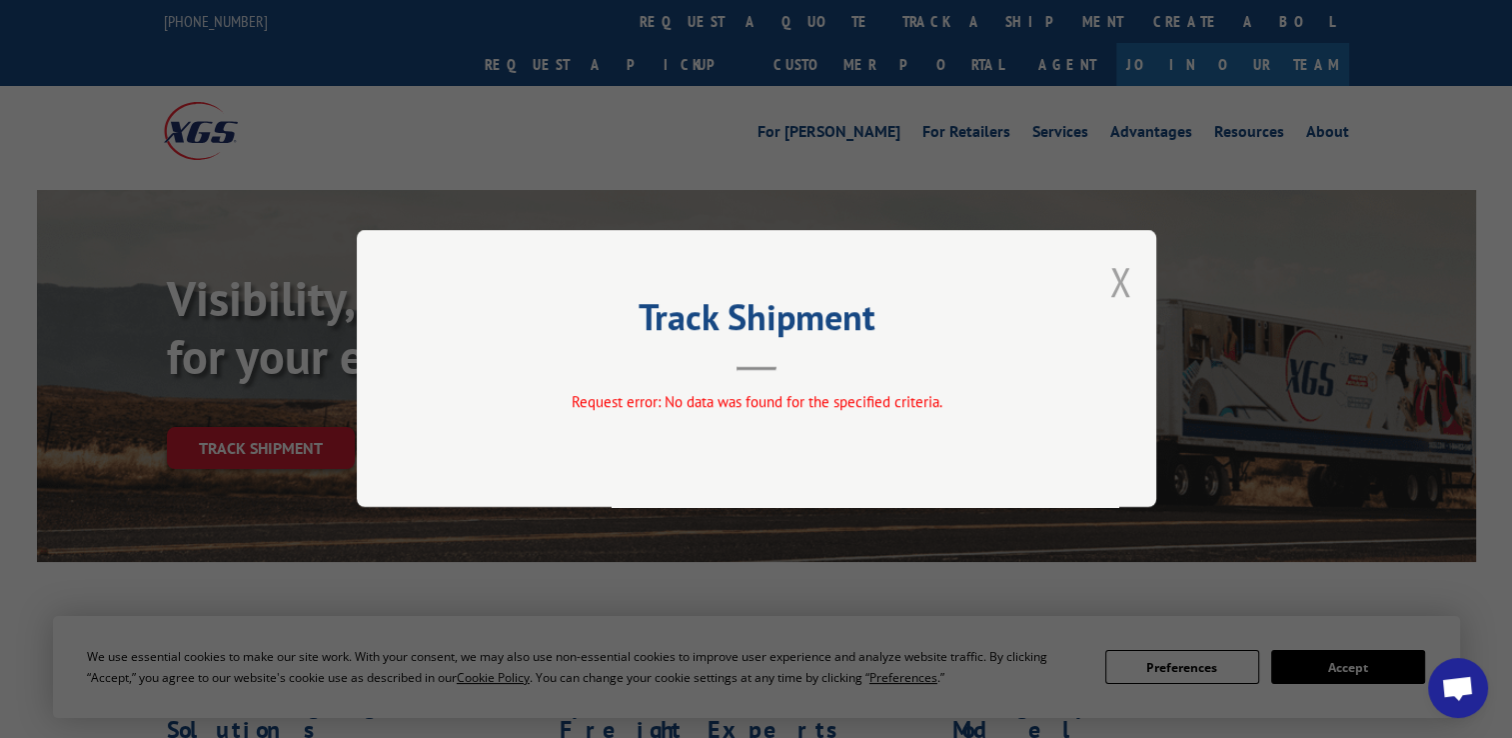
click at [1130, 289] on button "Close modal" at bounding box center [1121, 281] width 22 height 53
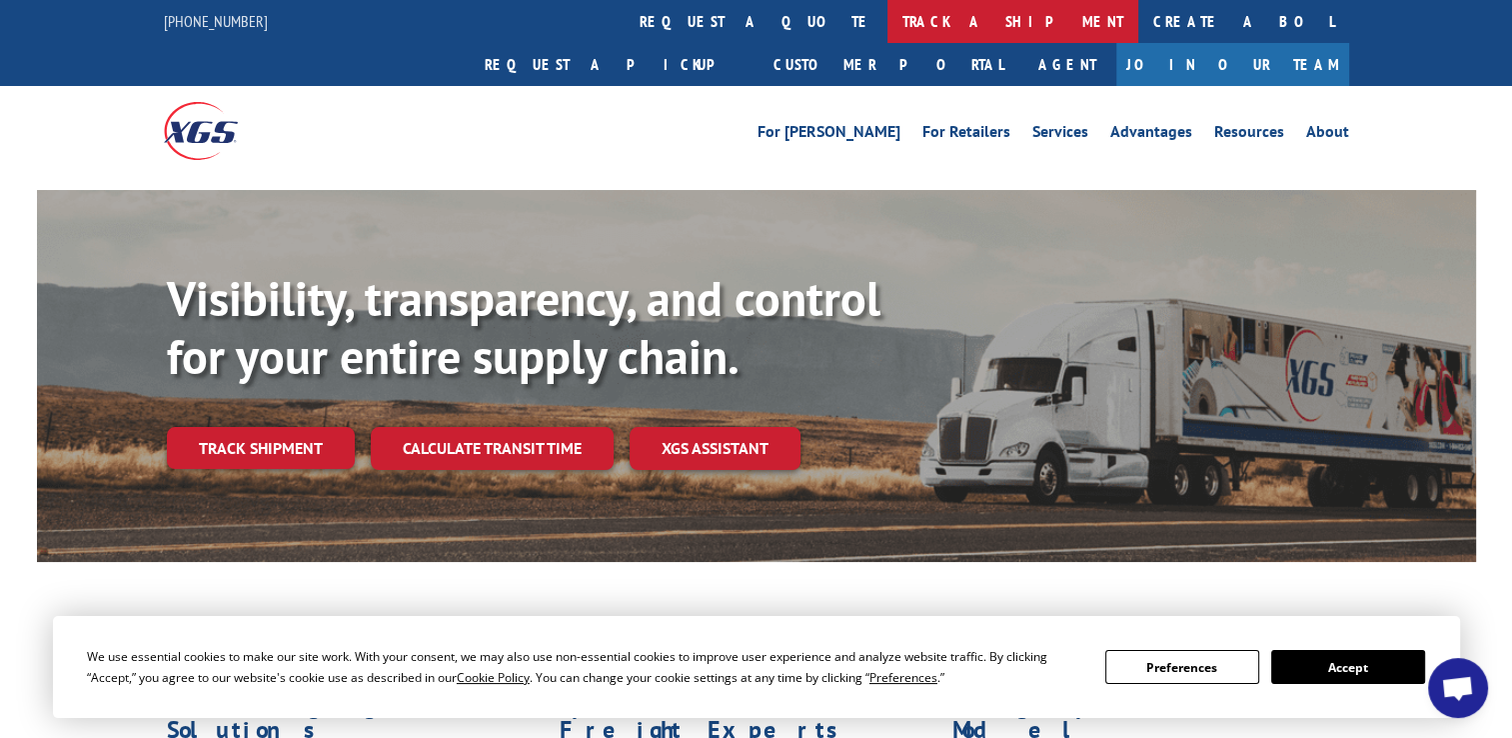
click at [888, 30] on link "track a shipment" at bounding box center [1013, 21] width 251 height 43
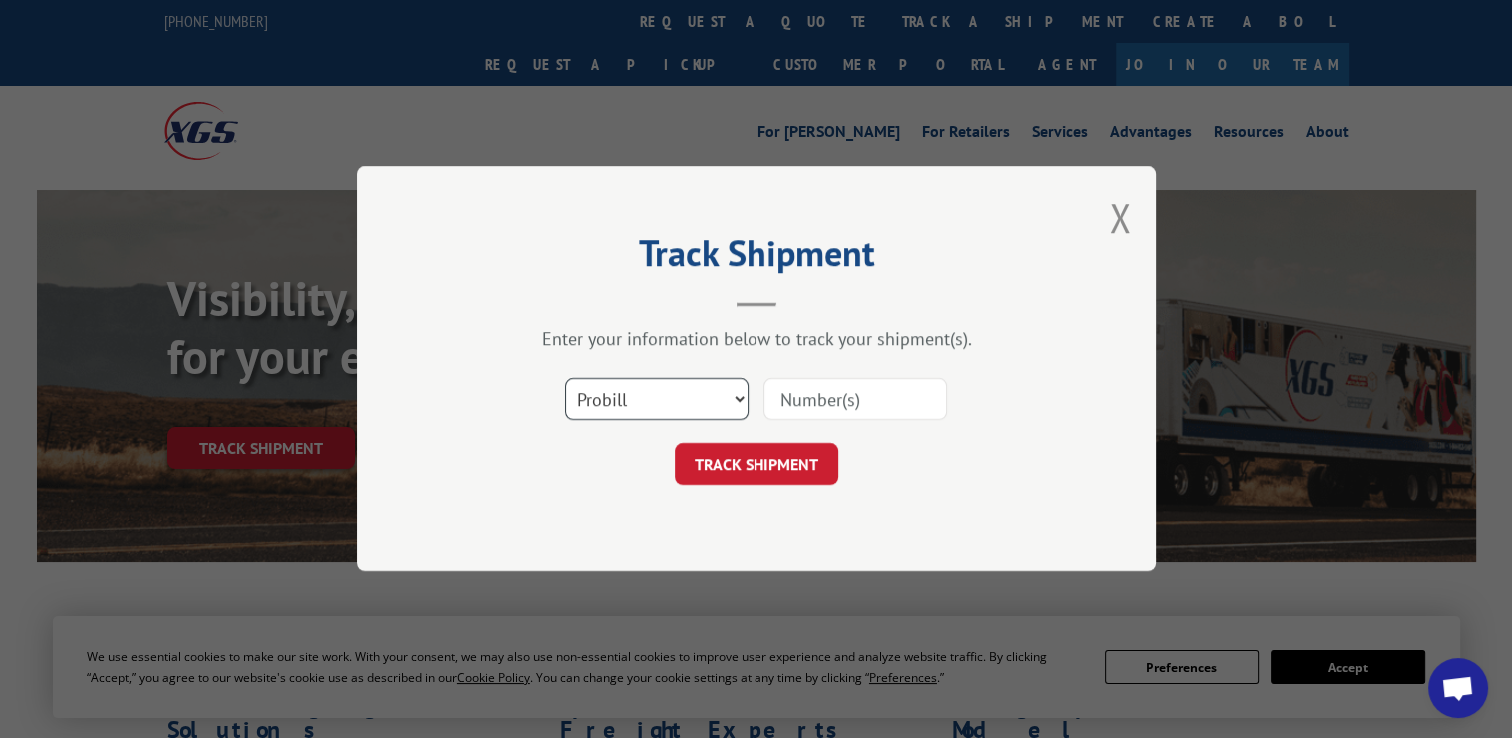
click at [683, 413] on select "Select category... Probill BOL PO" at bounding box center [657, 400] width 184 height 42
select select "po"
click at [565, 379] on select "Select category... Probill BOL PO" at bounding box center [657, 400] width 184 height 42
click at [852, 395] on input at bounding box center [856, 400] width 184 height 42
paste input "297236645"
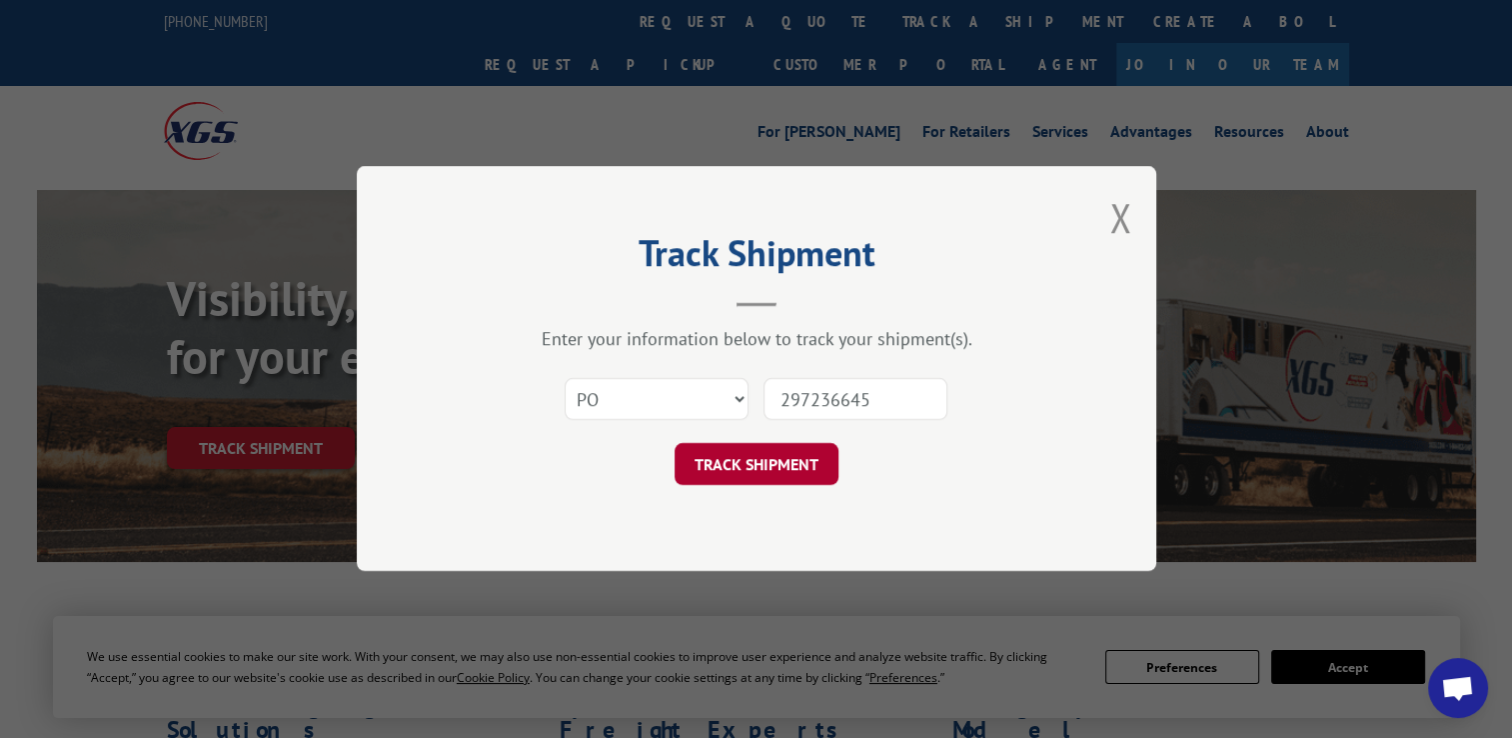
type input "297236645"
click at [732, 463] on button "TRACK SHIPMENT" at bounding box center [757, 465] width 164 height 42
